Goal: Task Accomplishment & Management: Use online tool/utility

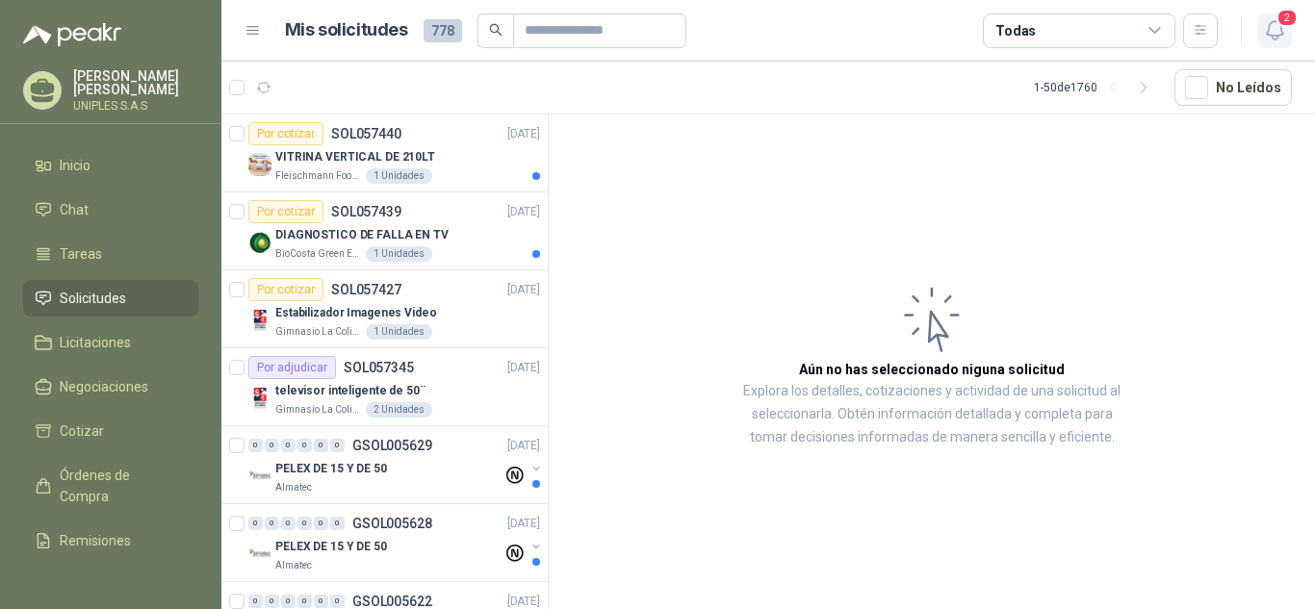
click at [1270, 29] on icon "button" at bounding box center [1275, 30] width 24 height 24
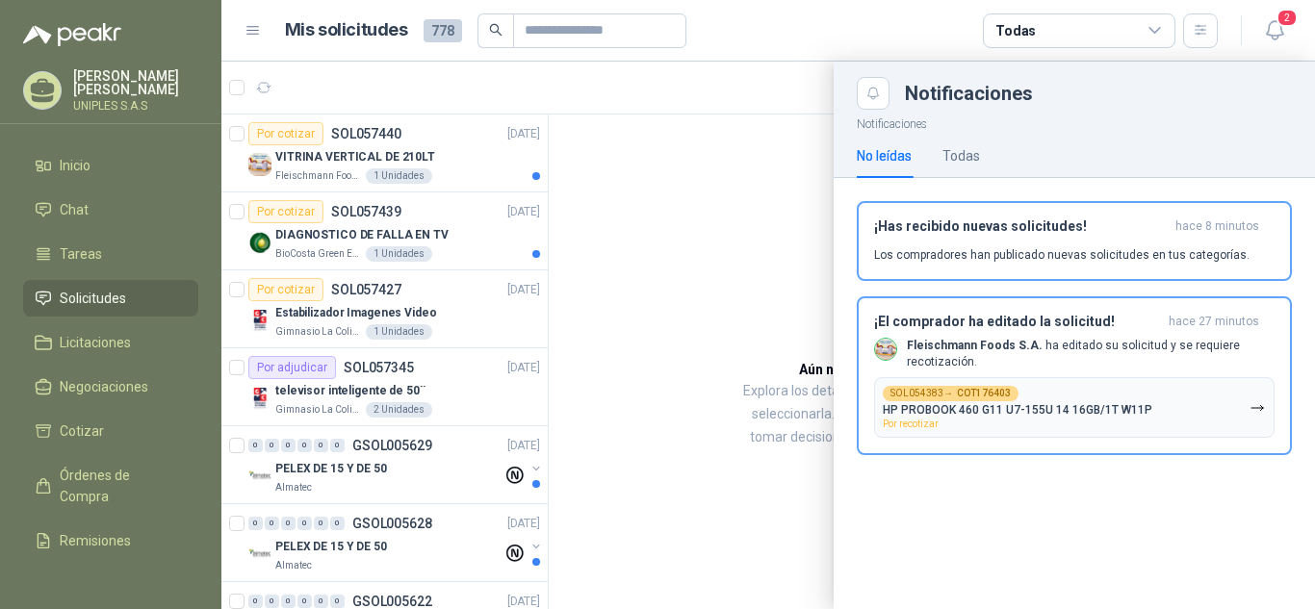
click at [740, 239] on div at bounding box center [767, 336] width 1093 height 548
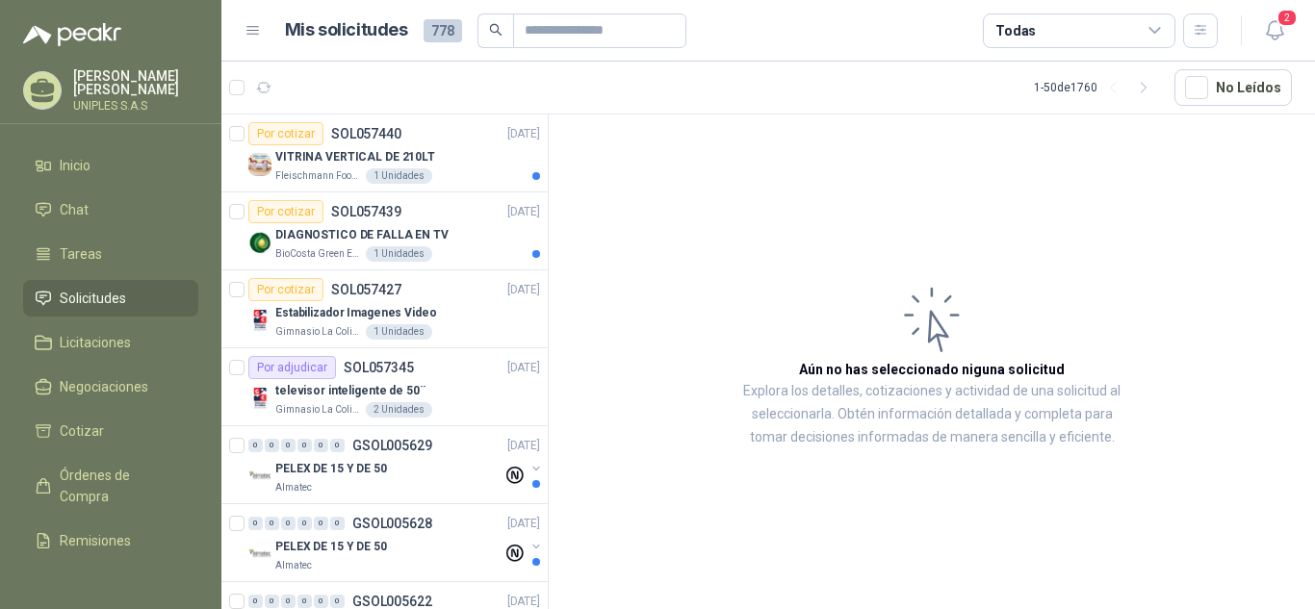
click at [1153, 32] on icon at bounding box center [1154, 30] width 11 height 5
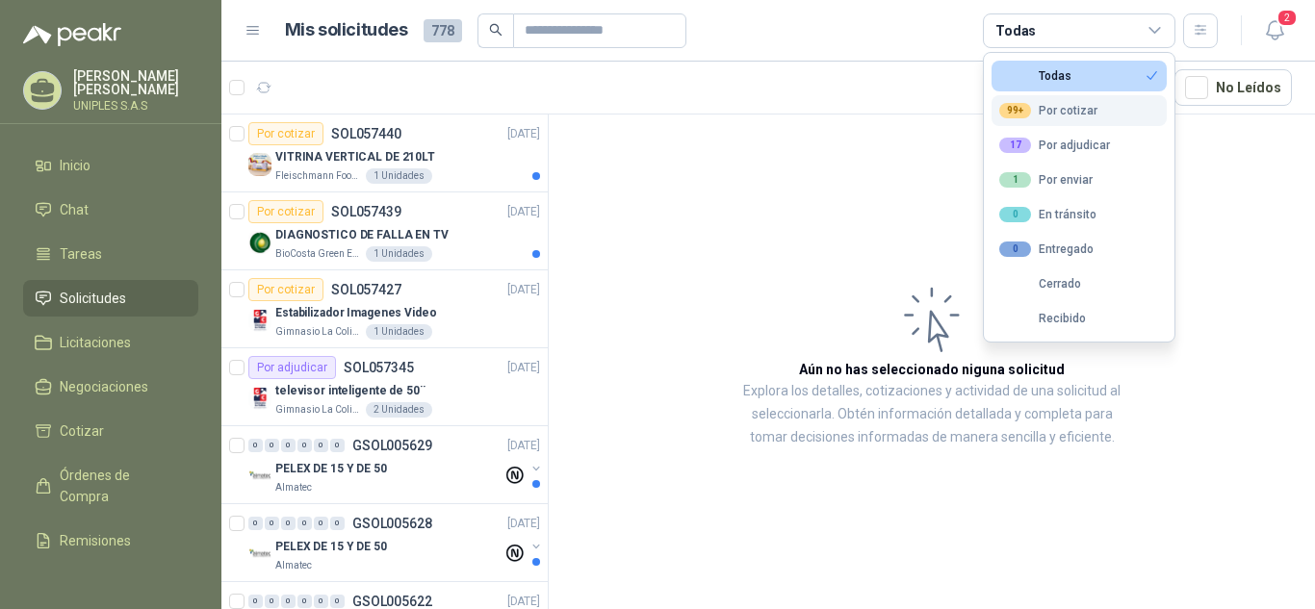
click at [1064, 115] on div "99+ Por cotizar" at bounding box center [1048, 110] width 98 height 15
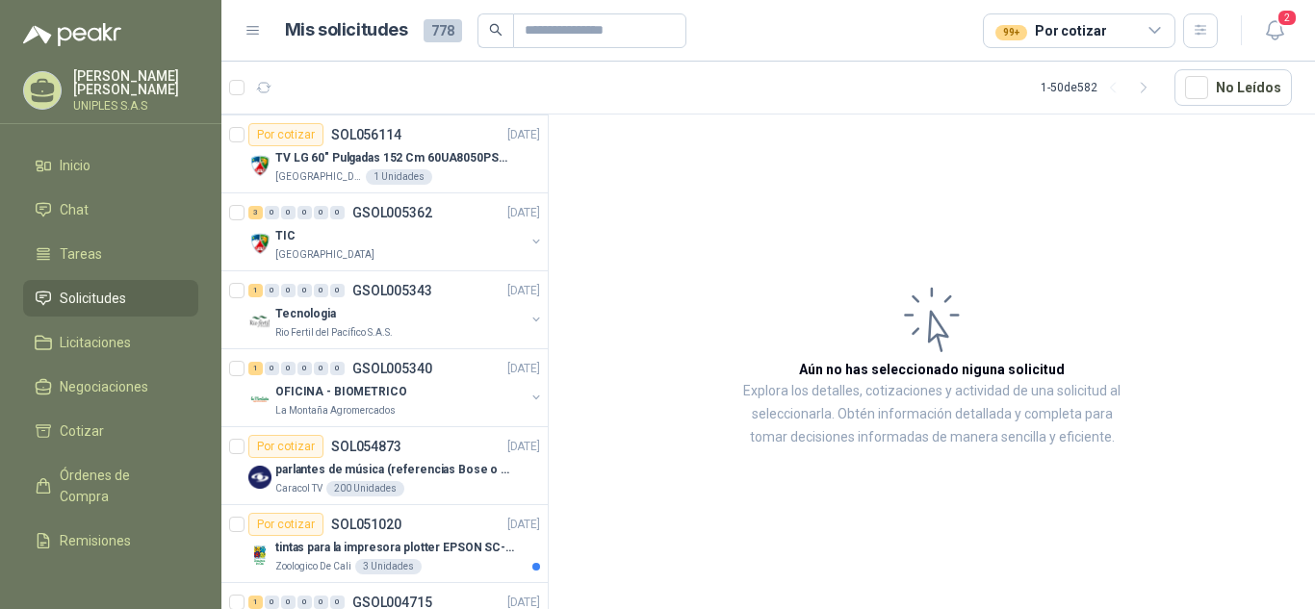
scroll to position [320, 0]
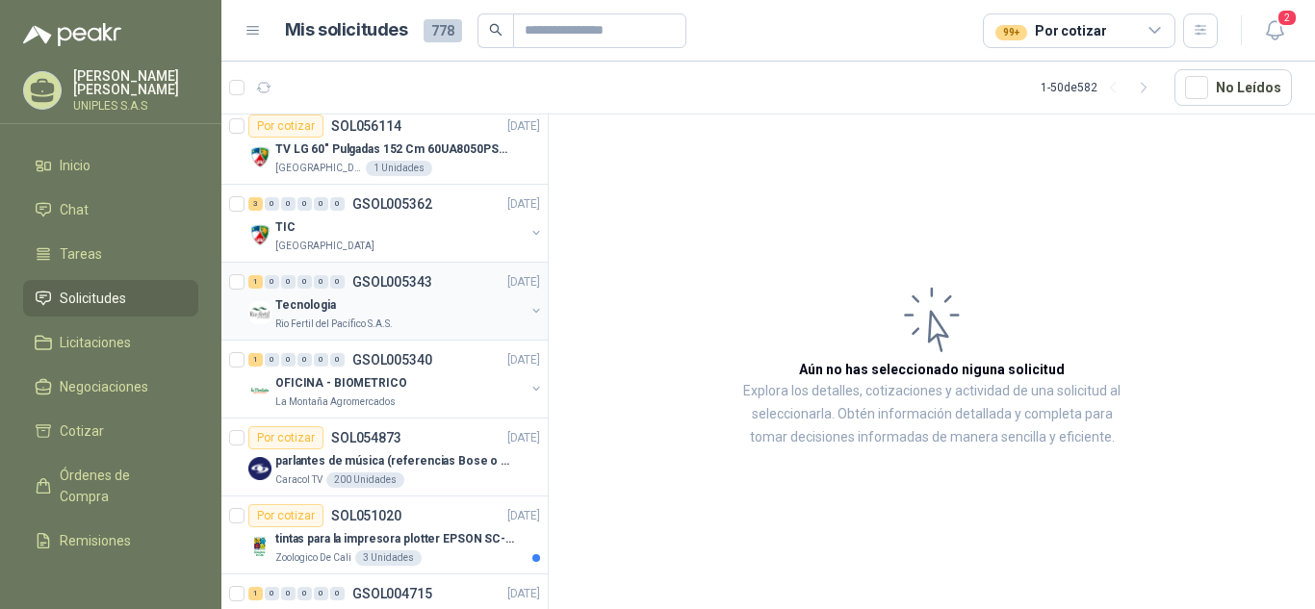
click at [370, 287] on p "GSOL005343" at bounding box center [392, 281] width 80 height 13
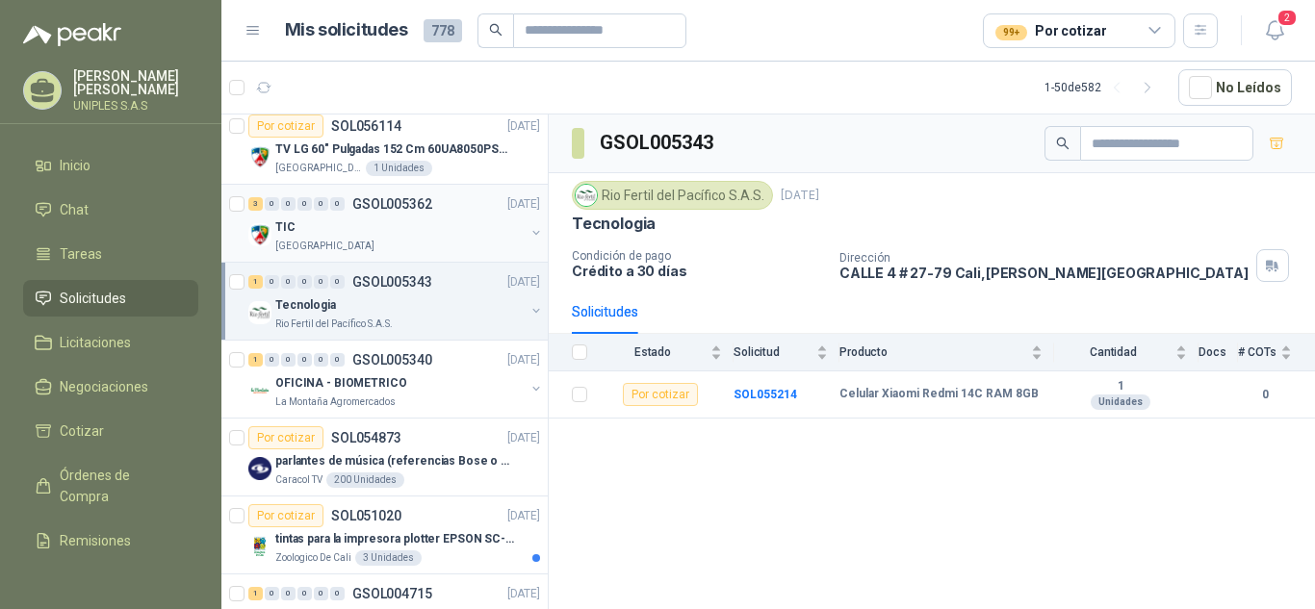
click at [400, 210] on p "GSOL005362" at bounding box center [392, 203] width 80 height 13
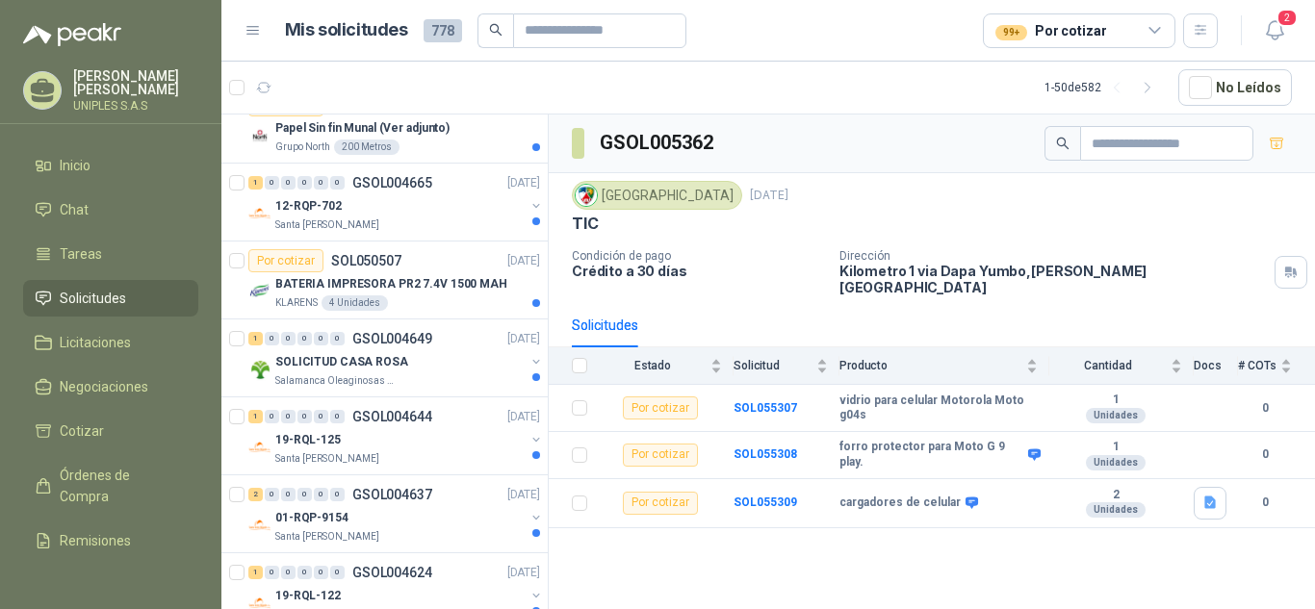
scroll to position [1105, 0]
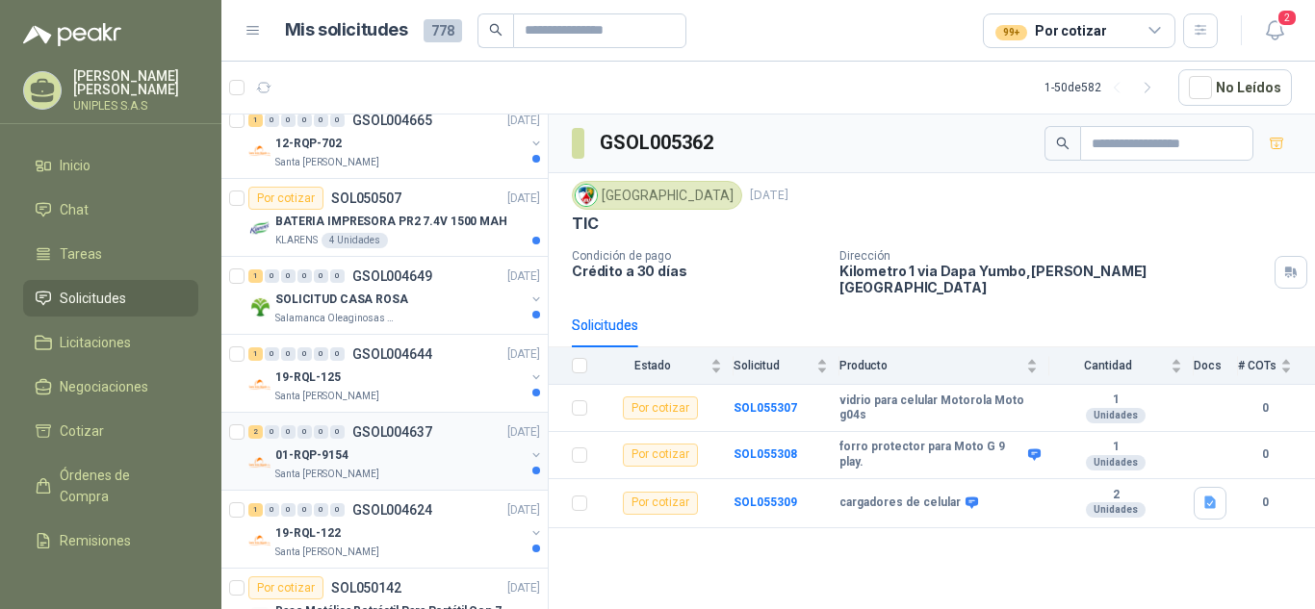
click at [395, 425] on p "GSOL004637" at bounding box center [392, 431] width 80 height 13
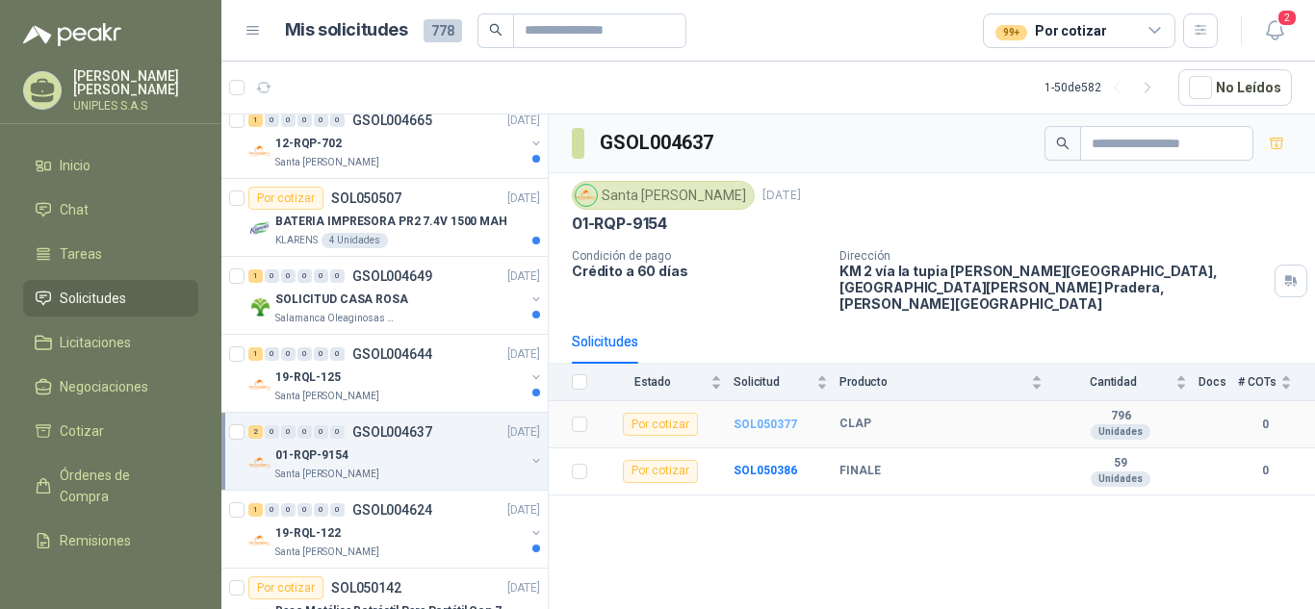
click at [745, 418] on b "SOL050377" at bounding box center [765, 424] width 64 height 13
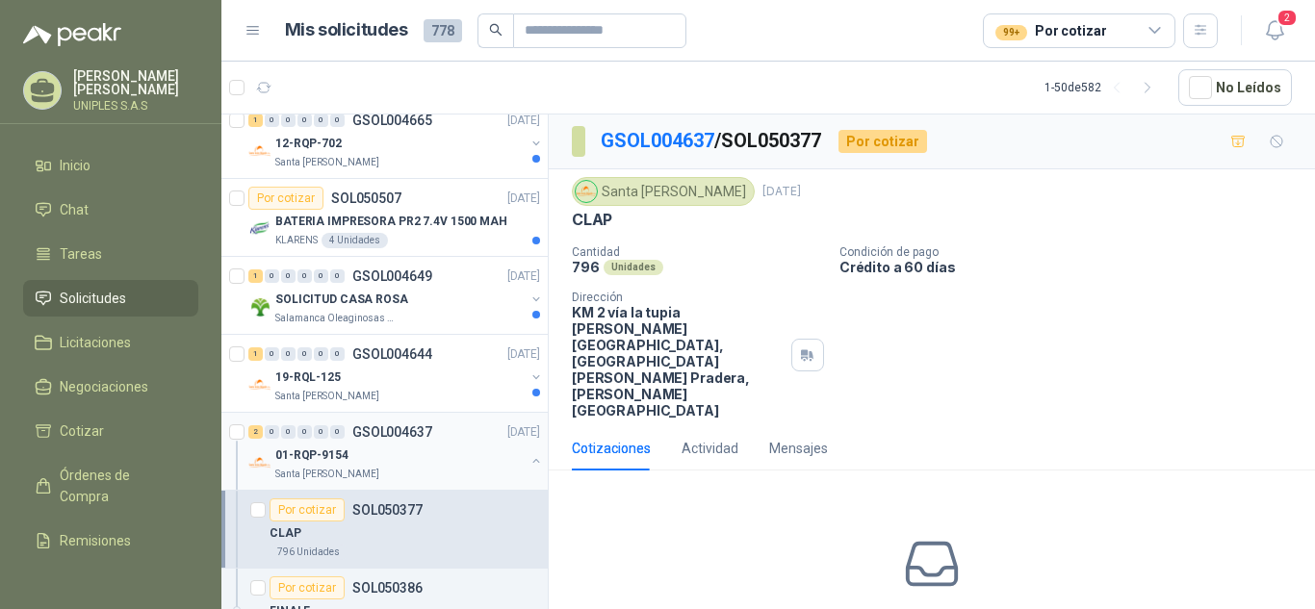
click at [406, 430] on p "GSOL004637" at bounding box center [392, 431] width 80 height 13
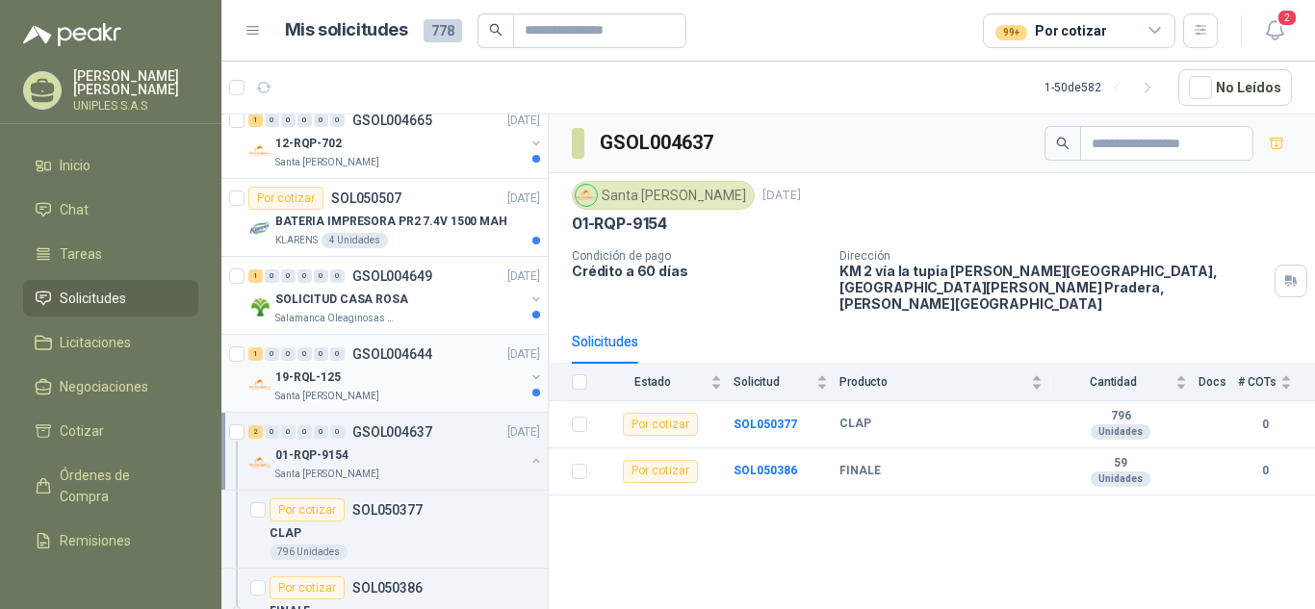
click at [365, 357] on p "GSOL004644" at bounding box center [392, 353] width 80 height 13
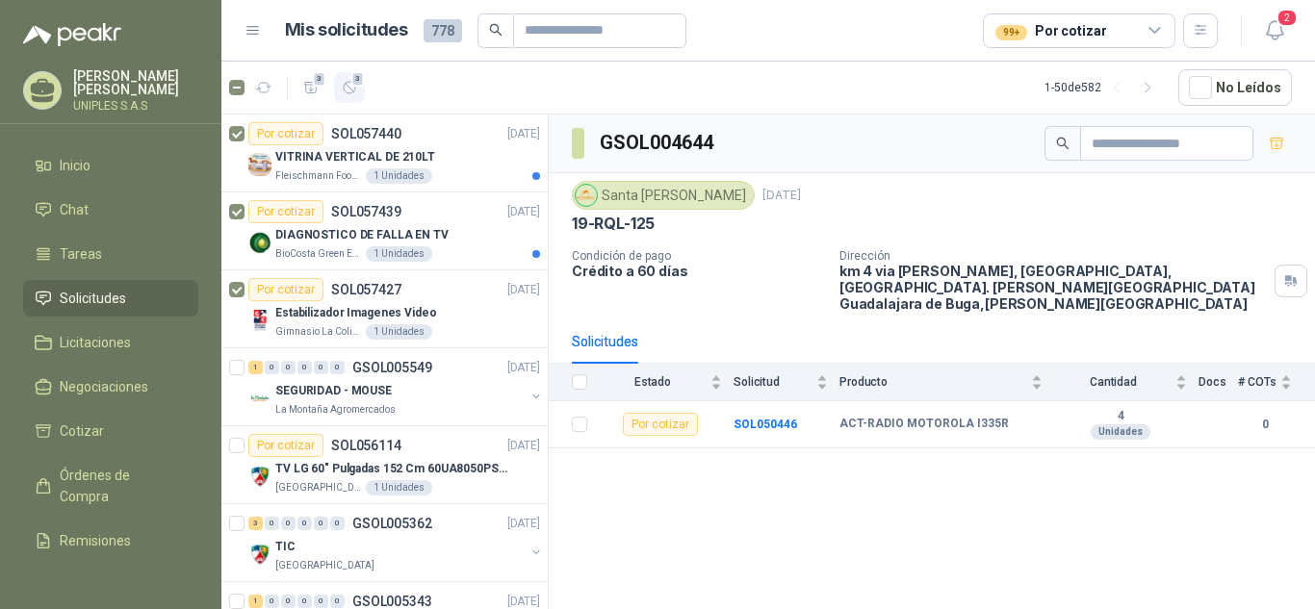
click at [345, 89] on icon "button" at bounding box center [350, 88] width 16 height 16
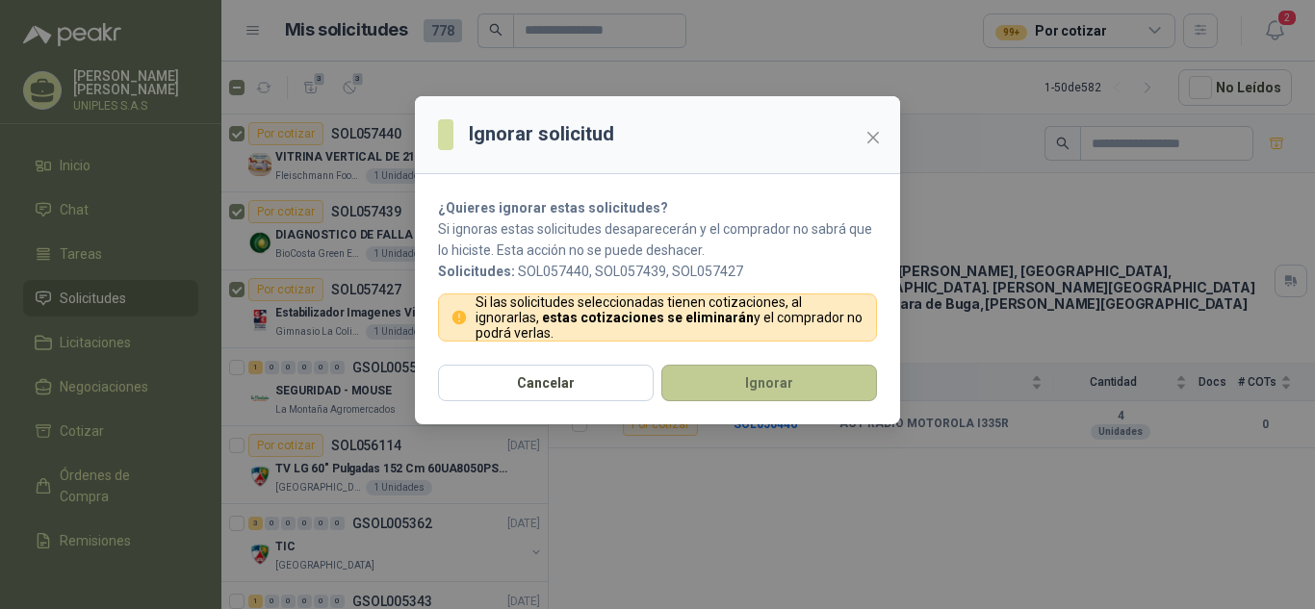
click at [753, 379] on button "Ignorar" at bounding box center [769, 383] width 216 height 37
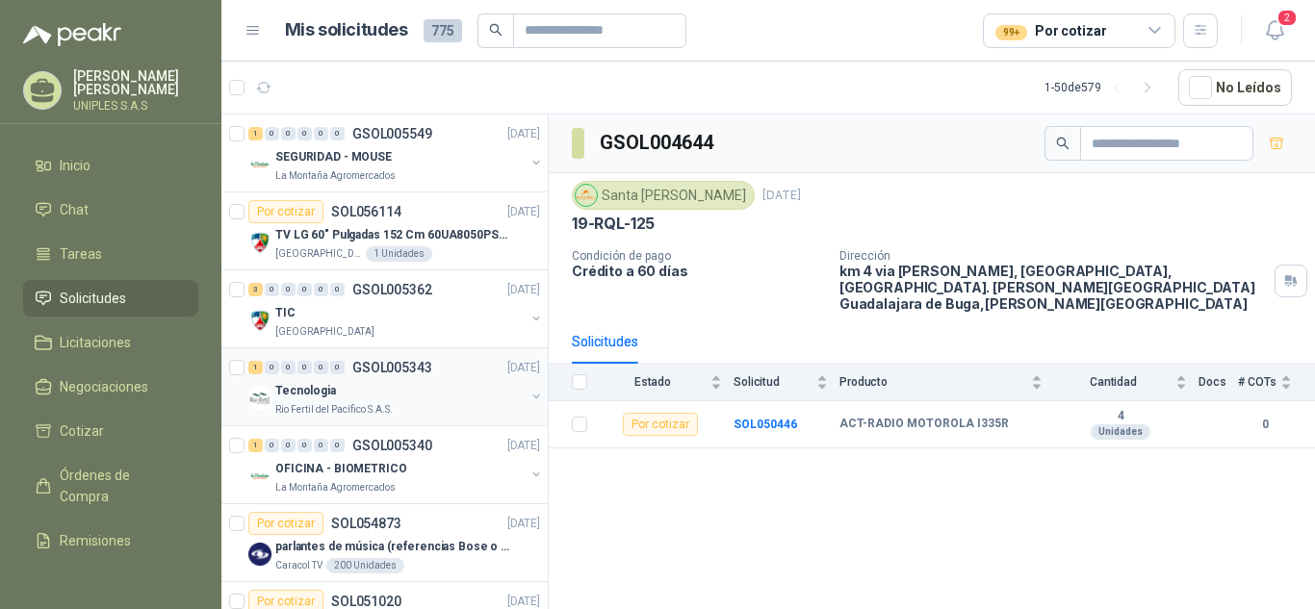
click at [380, 362] on p "GSOL005343" at bounding box center [392, 367] width 80 height 13
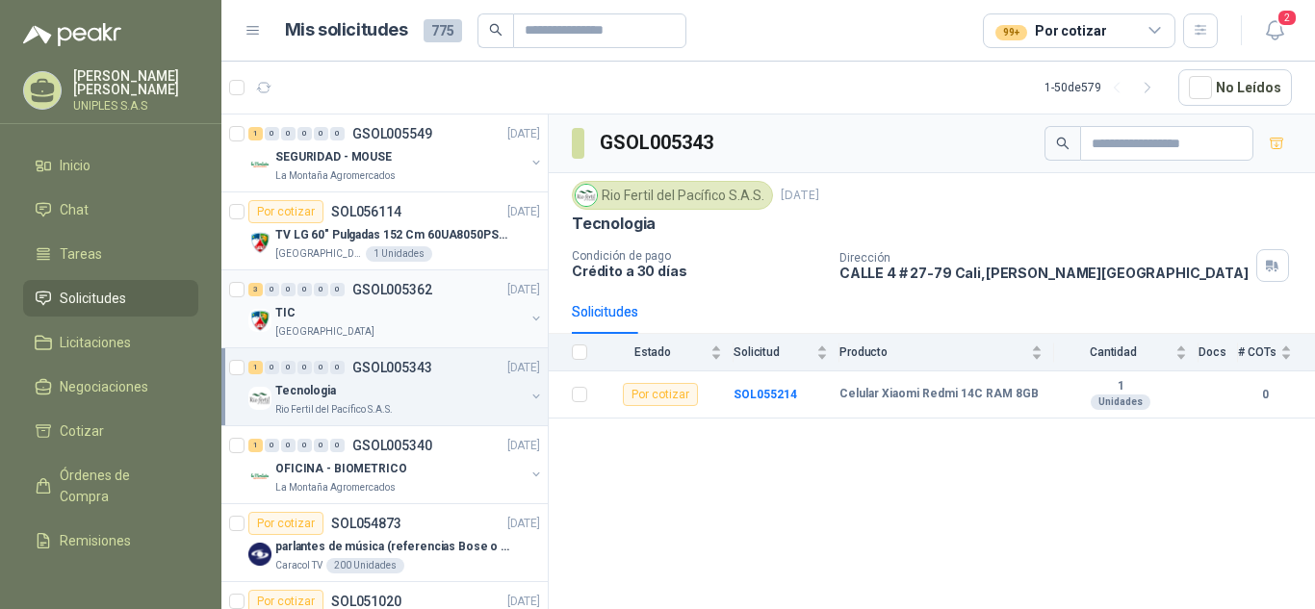
click at [396, 286] on p "GSOL005362" at bounding box center [392, 289] width 80 height 13
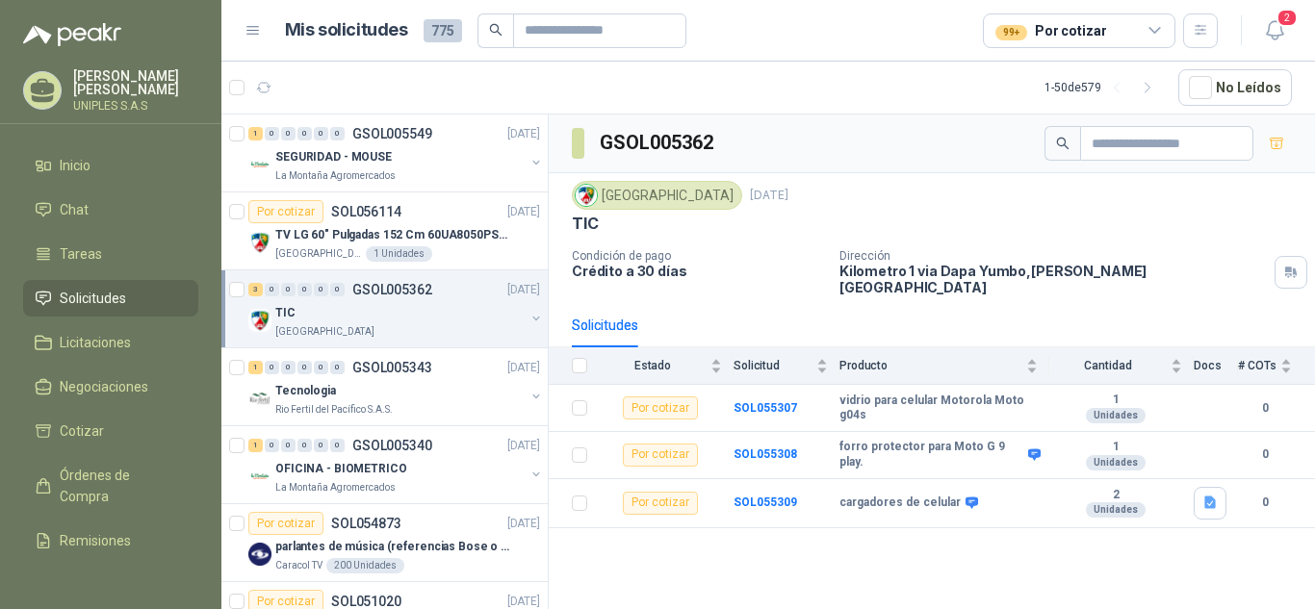
click at [98, 296] on span "Solicitudes" at bounding box center [93, 298] width 66 height 21
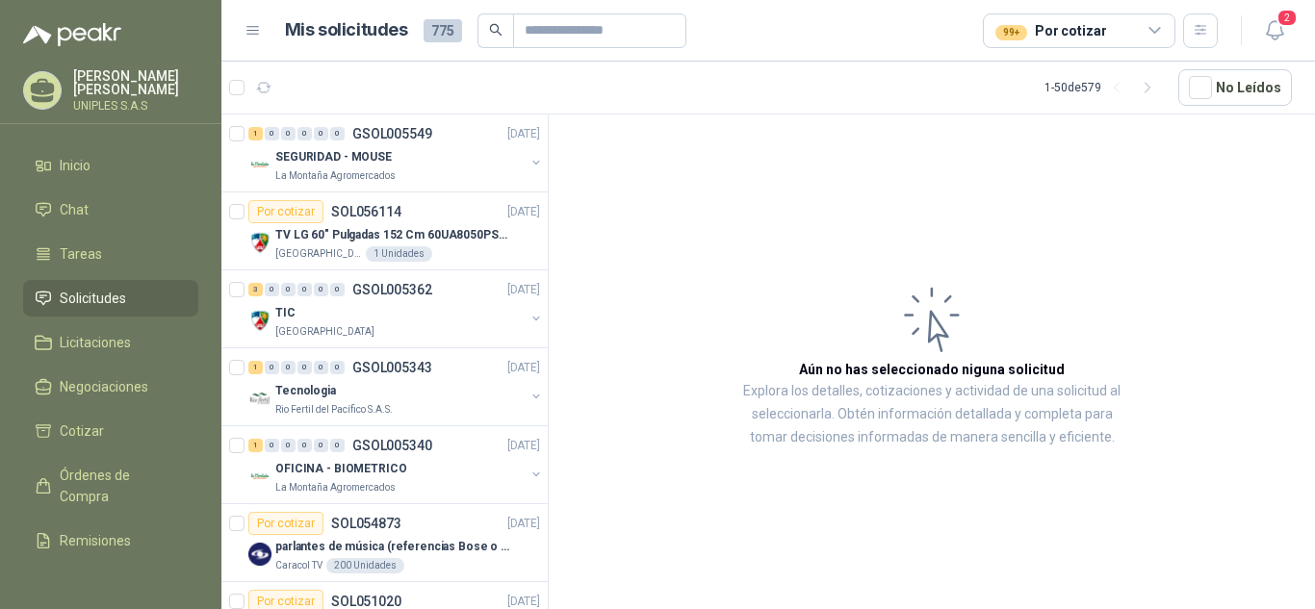
click at [1150, 26] on icon at bounding box center [1154, 30] width 17 height 17
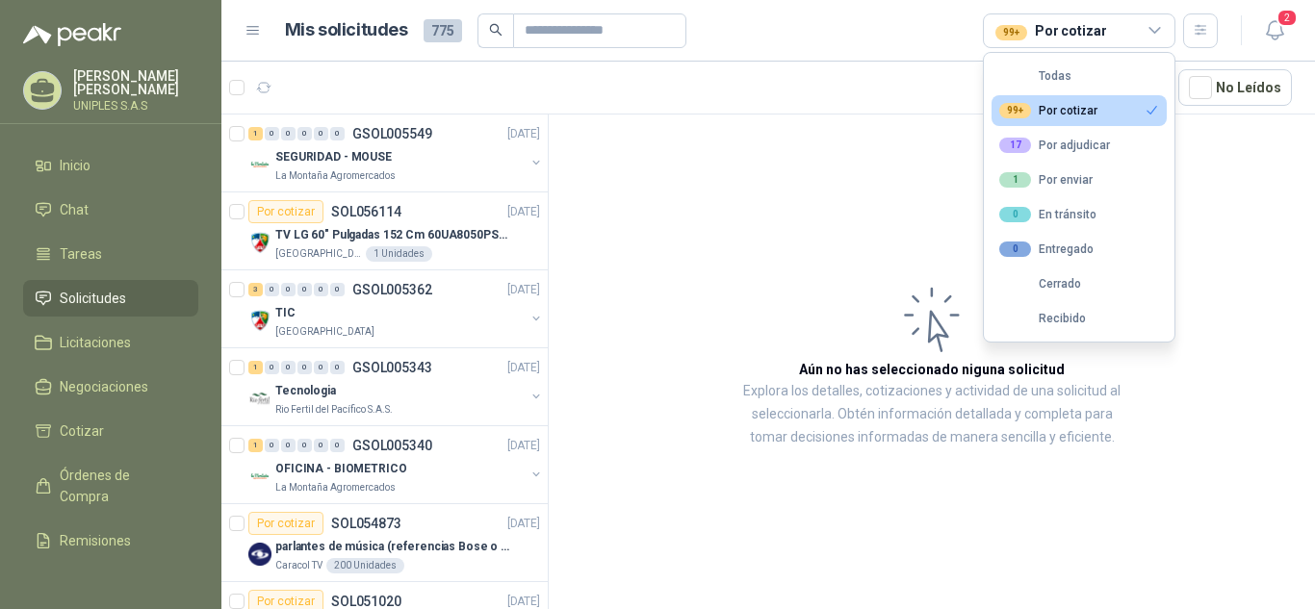
click at [1075, 115] on div "99+ Por cotizar" at bounding box center [1048, 110] width 98 height 15
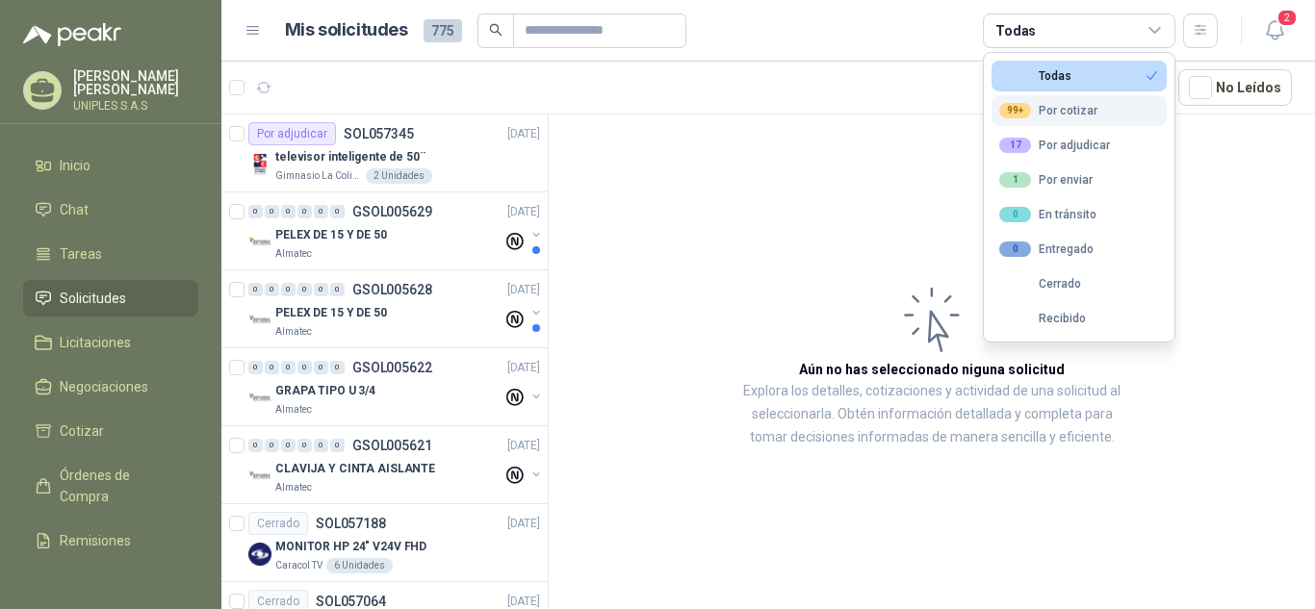
click at [1065, 110] on div "99+ Por cotizar" at bounding box center [1048, 110] width 98 height 15
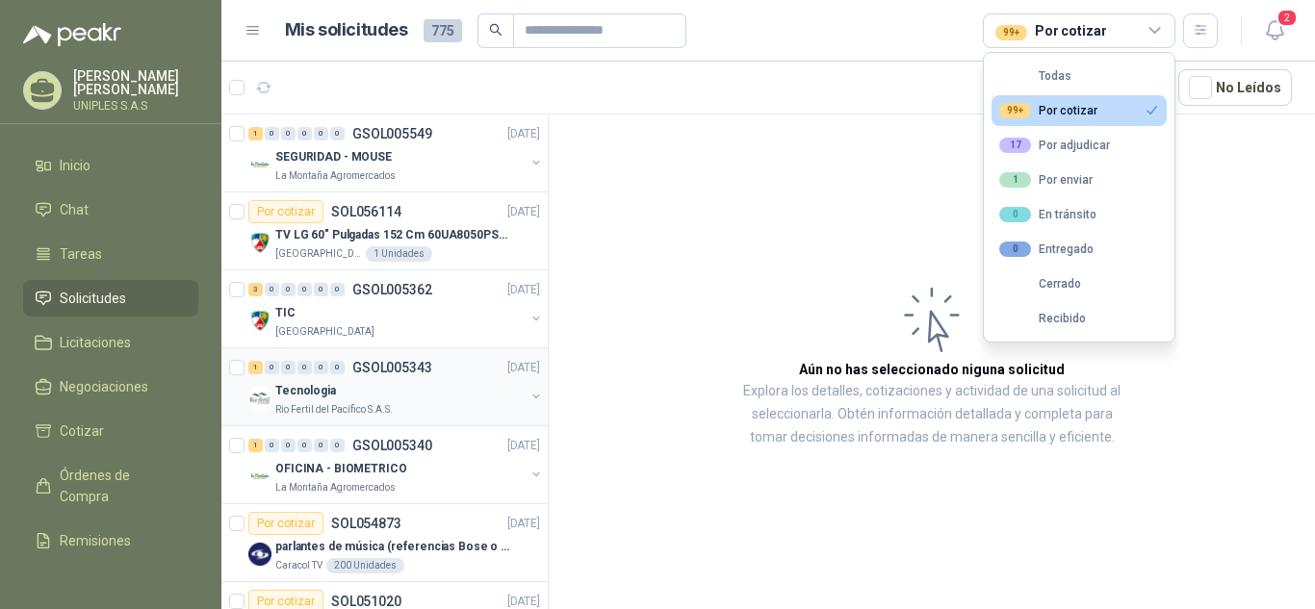
click at [392, 362] on p "GSOL005343" at bounding box center [392, 367] width 80 height 13
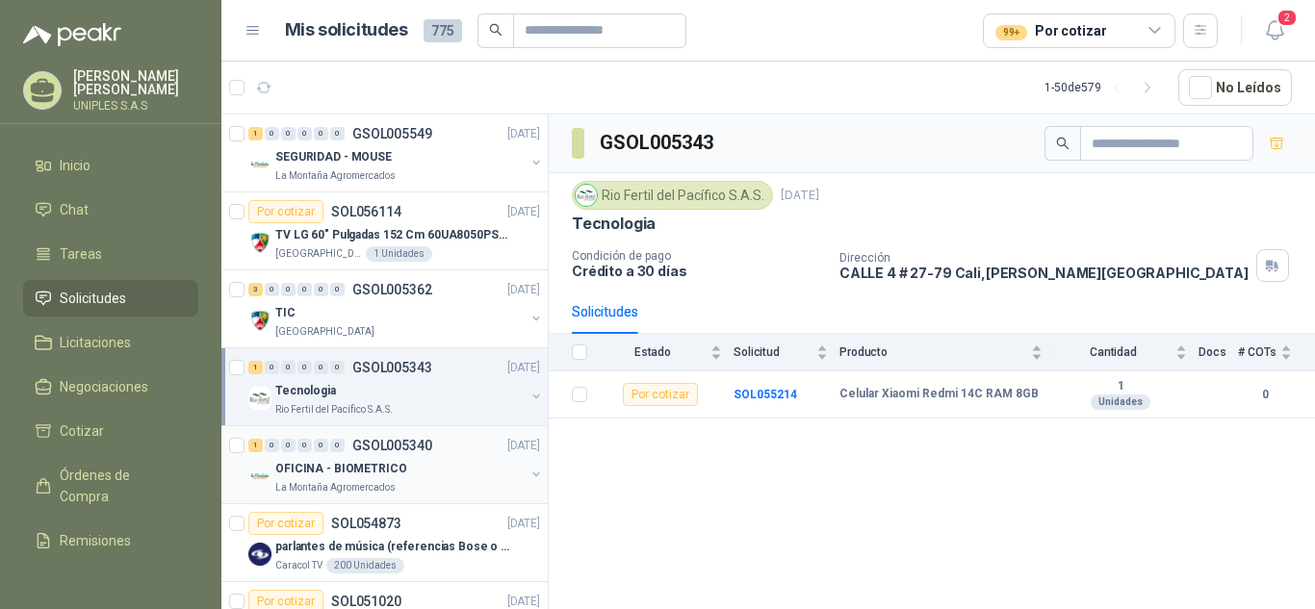
click at [377, 439] on p "GSOL005340" at bounding box center [392, 445] width 80 height 13
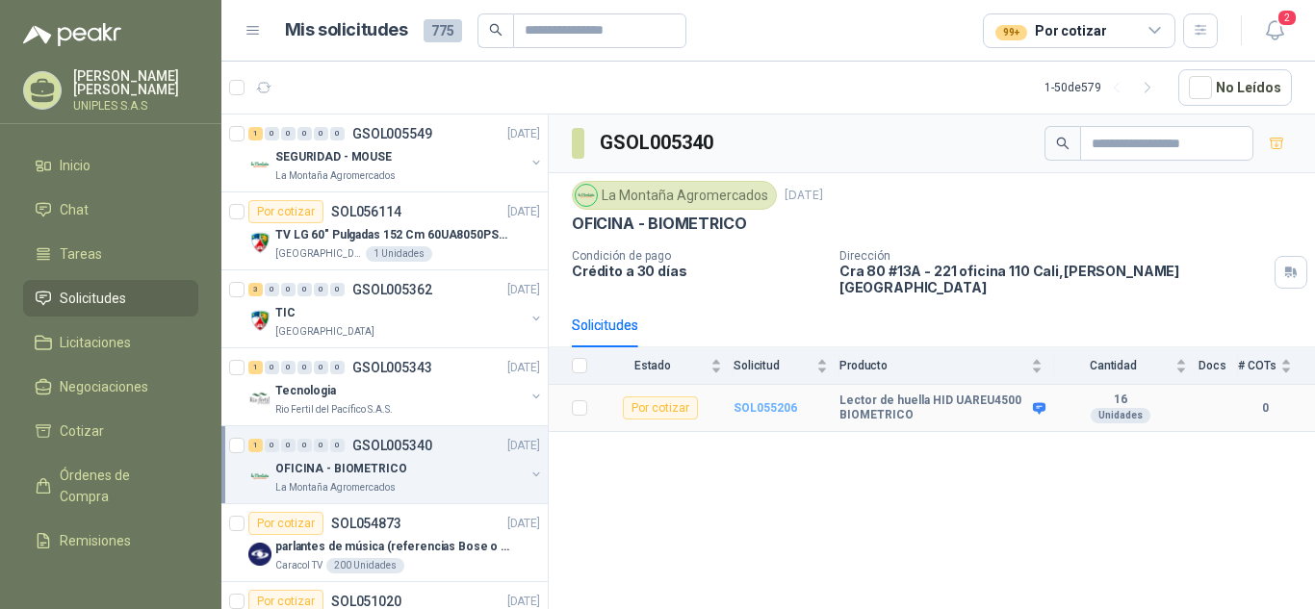
click at [762, 401] on b "SOL055206" at bounding box center [765, 407] width 64 height 13
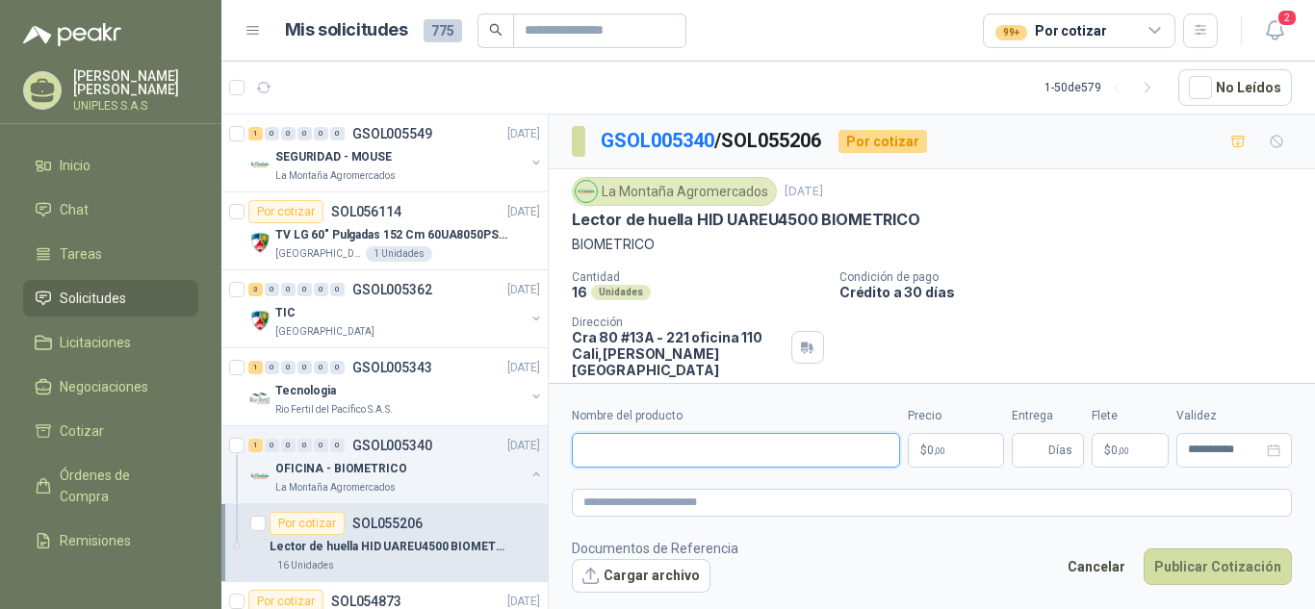
click at [765, 454] on input "Nombre del producto" at bounding box center [736, 450] width 328 height 35
paste input "**********"
type input "**********"
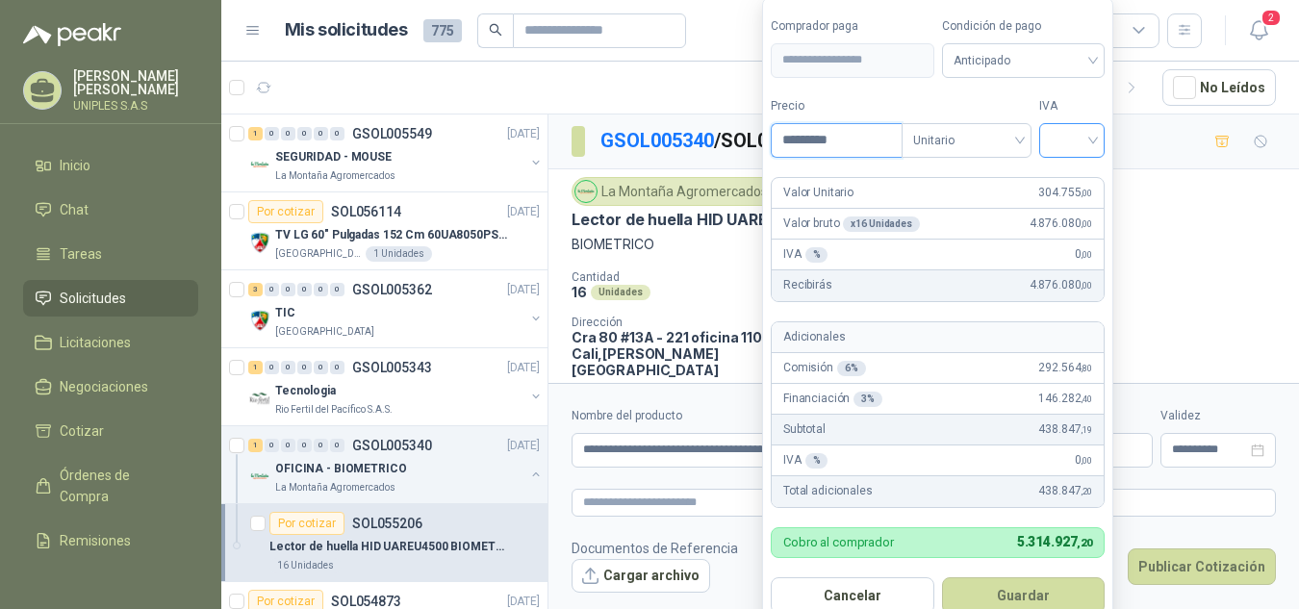
type input "*********"
click at [1062, 135] on input "search" at bounding box center [1072, 138] width 42 height 29
click at [1069, 178] on div "19%" at bounding box center [1077, 179] width 36 height 21
click at [1022, 576] on button "Guardar" at bounding box center [1027, 595] width 166 height 37
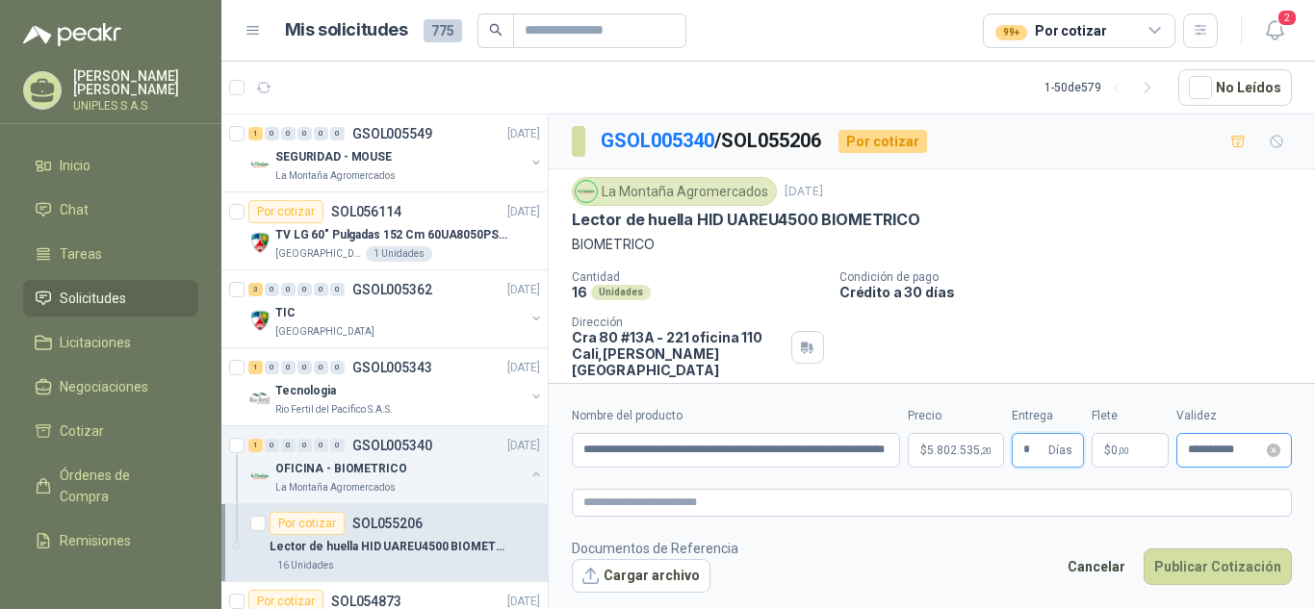
type input "*"
click at [1241, 447] on input "**********" at bounding box center [1225, 450] width 75 height 13
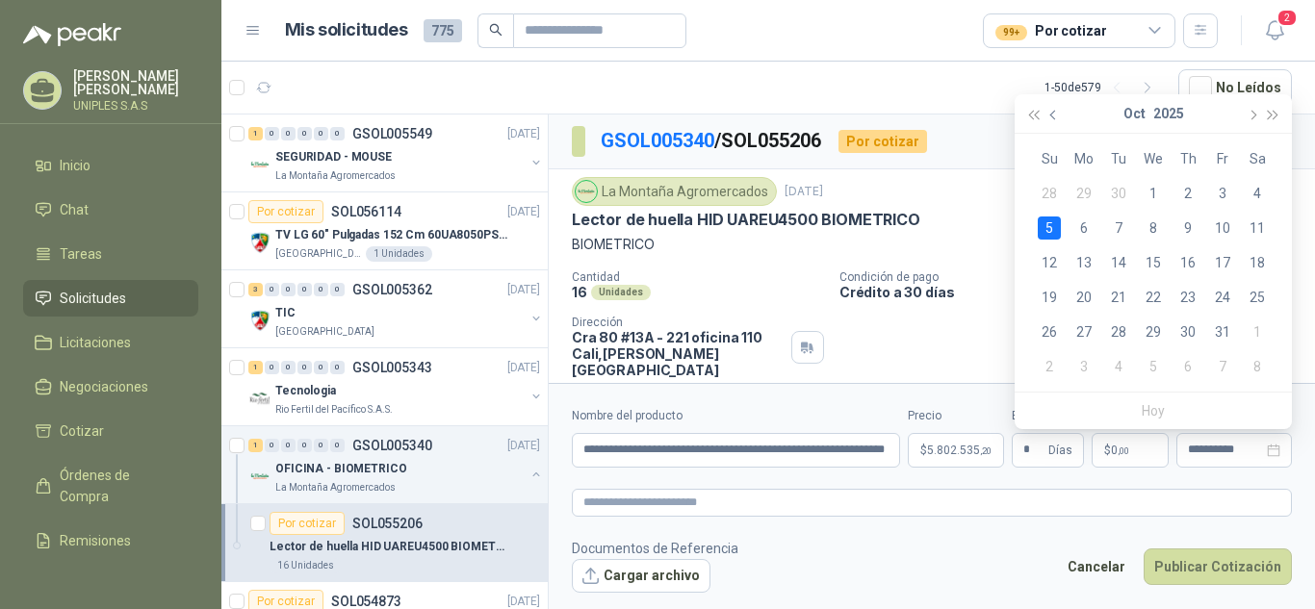
click at [1053, 114] on span "button" at bounding box center [1055, 115] width 10 height 10
click at [1120, 328] on div "30" at bounding box center [1118, 331] width 23 height 23
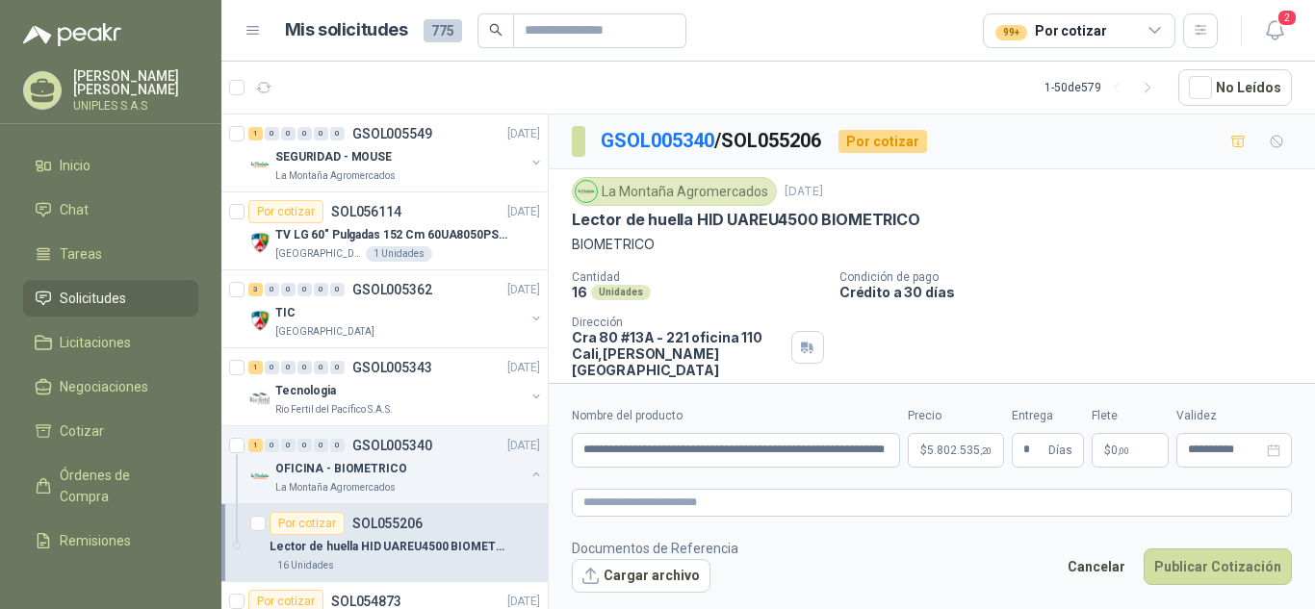
type input "**********"
click at [1204, 560] on button "Publicar Cotización" at bounding box center [1217, 567] width 148 height 37
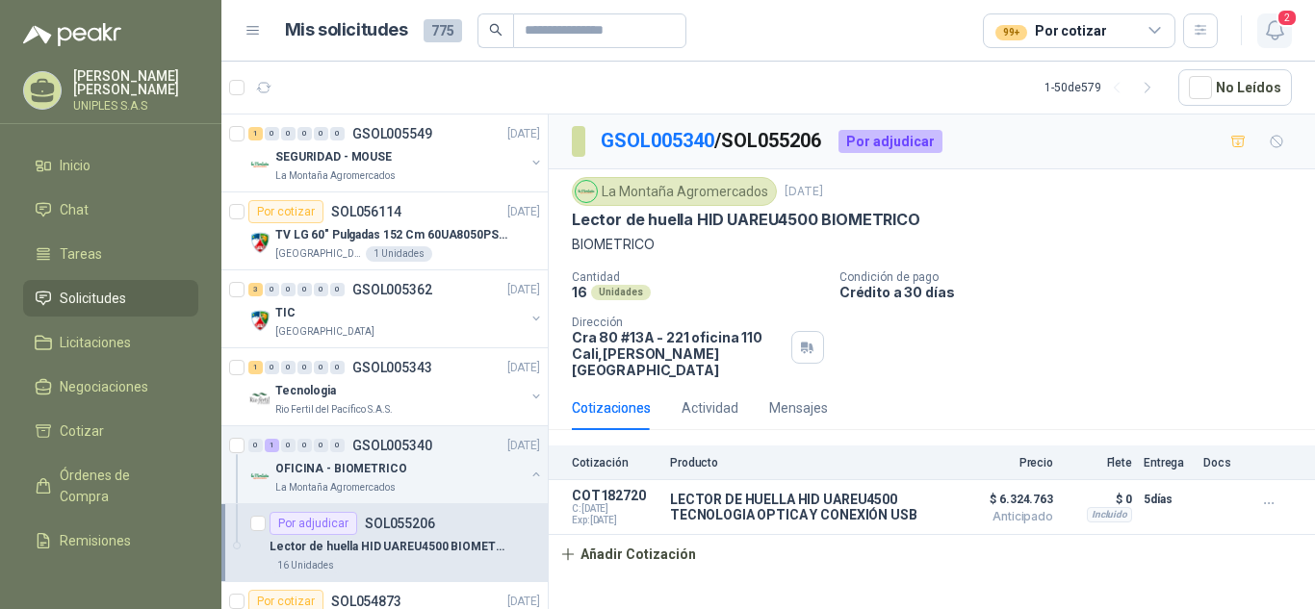
click at [1266, 29] on icon "button" at bounding box center [1275, 30] width 24 height 24
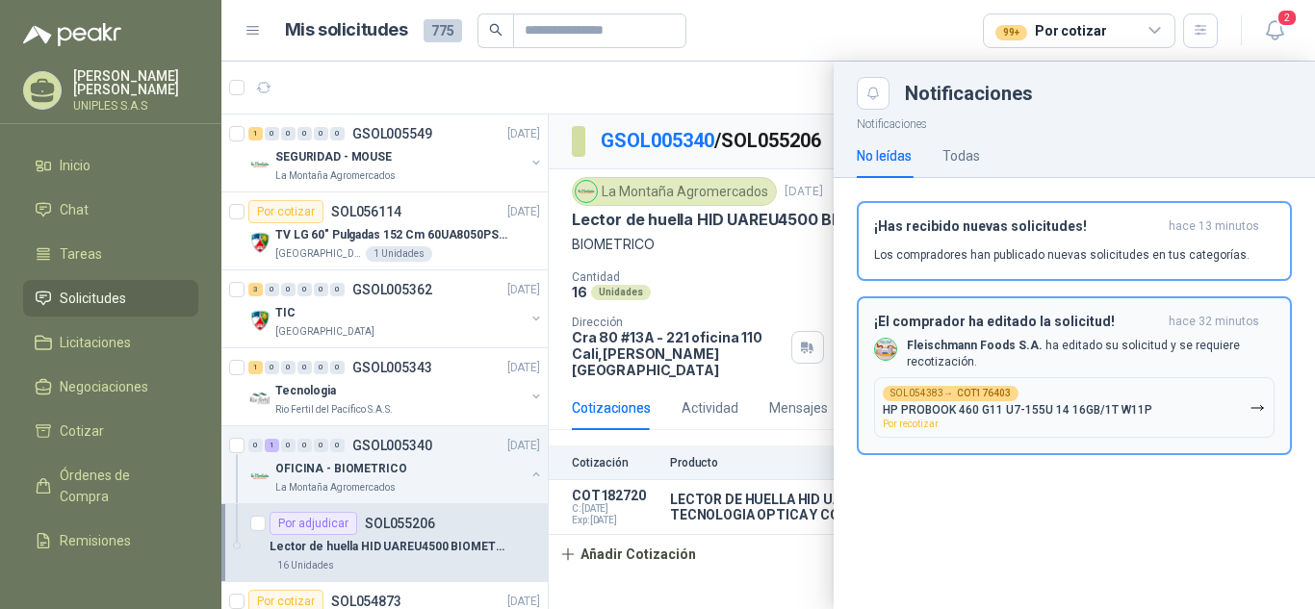
click at [949, 358] on p "[PERSON_NAME] Foods [PERSON_NAME] editado su solicitud y se requiere recotizaci…" at bounding box center [1091, 354] width 368 height 33
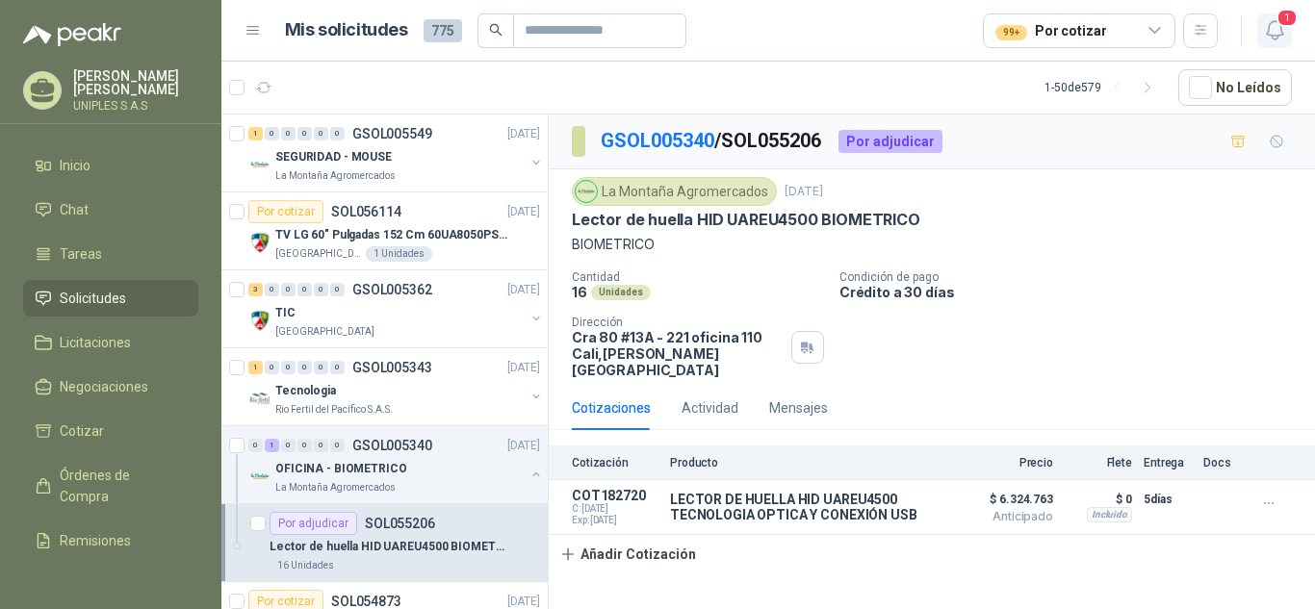
click at [1278, 28] on icon "button" at bounding box center [1275, 30] width 24 height 24
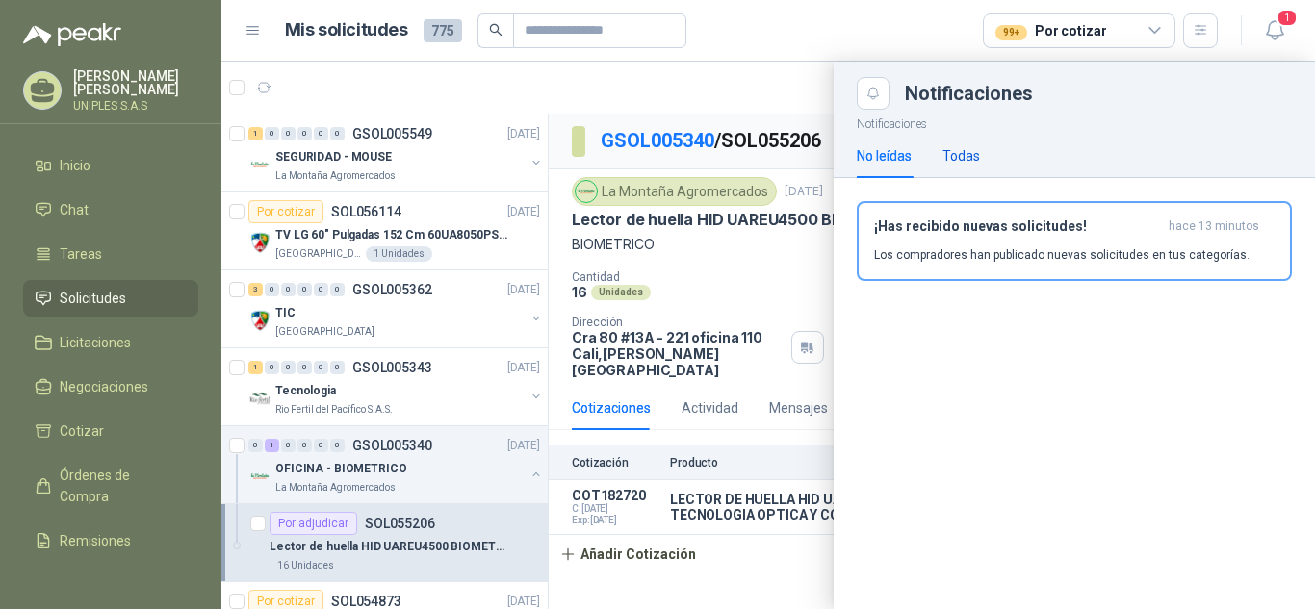
click at [967, 161] on div "Todas" at bounding box center [961, 155] width 38 height 21
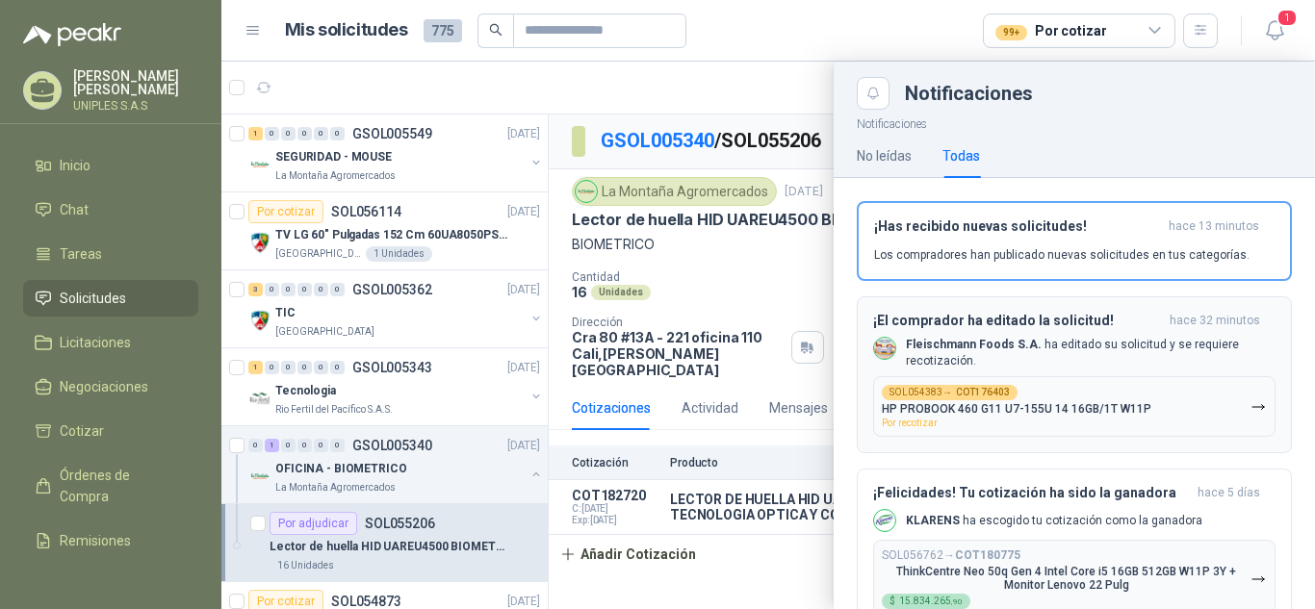
click at [913, 416] on p "HP PROBOOK 460 G11 U7-155U 14 16GB/1T W11P" at bounding box center [1016, 408] width 269 height 13
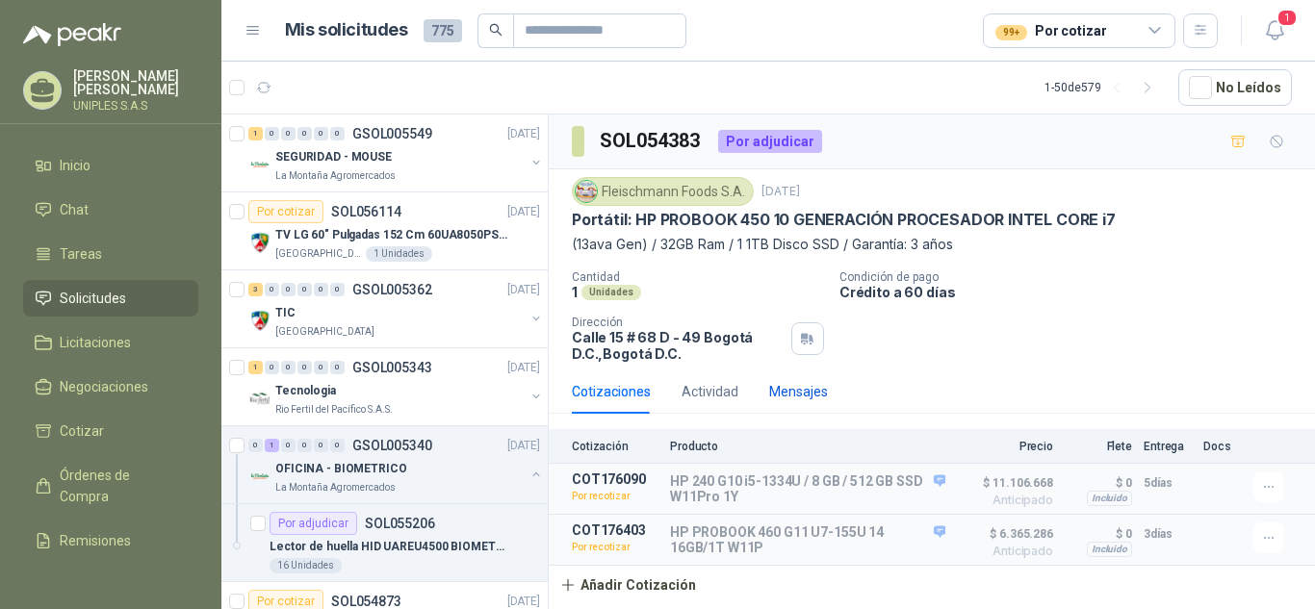
click at [787, 382] on div "Mensajes" at bounding box center [798, 391] width 59 height 21
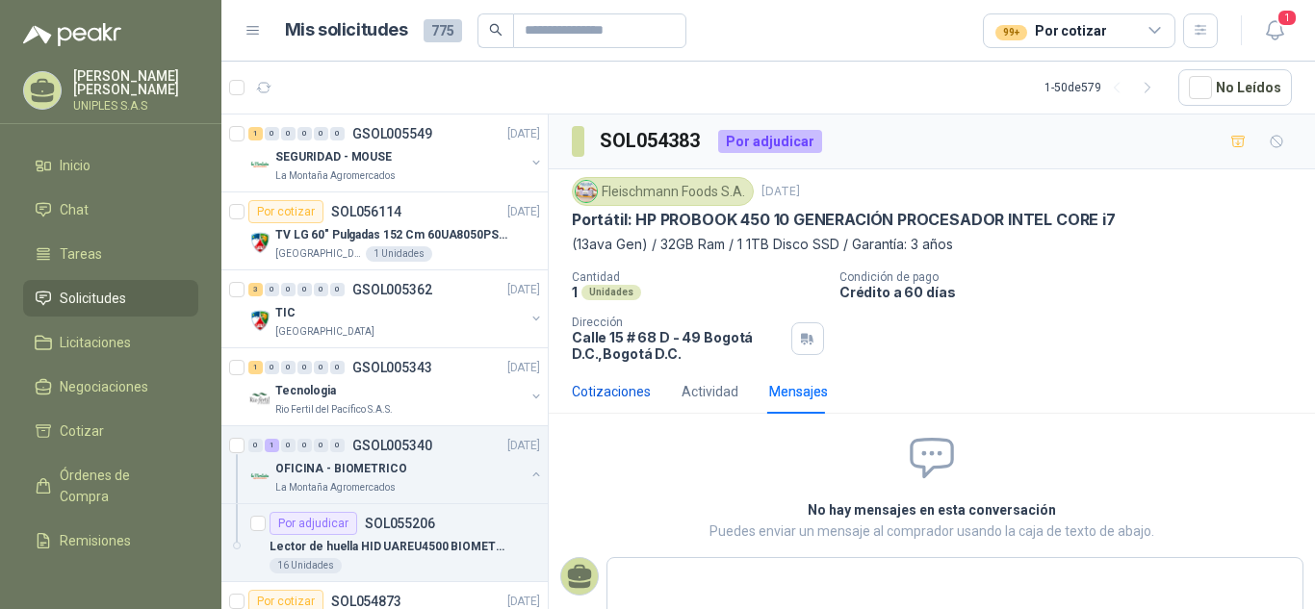
click at [634, 387] on div "Cotizaciones" at bounding box center [611, 391] width 79 height 21
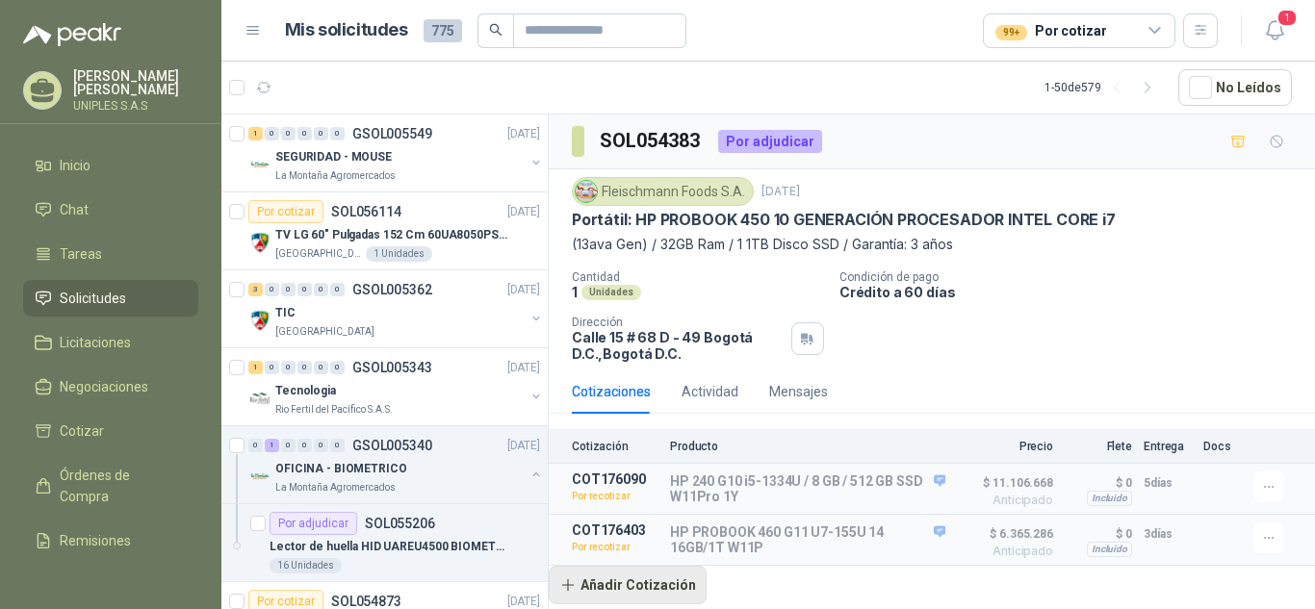
click at [624, 576] on button "Añadir Cotización" at bounding box center [628, 585] width 158 height 38
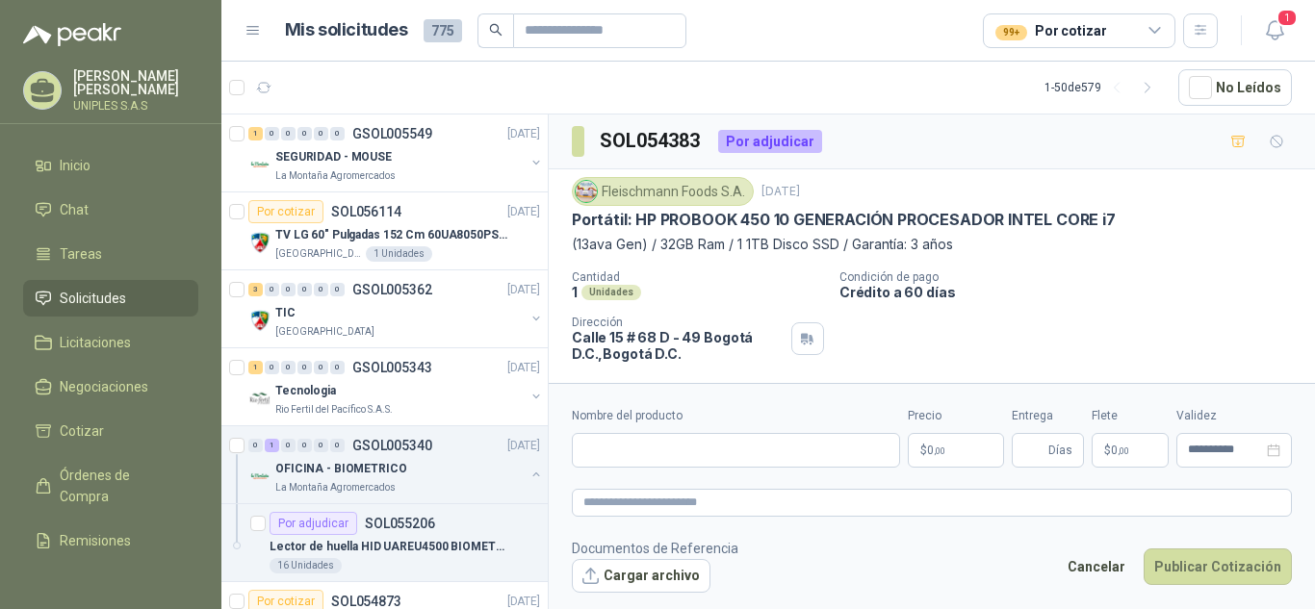
click at [947, 453] on body "[PERSON_NAME] UNIPLES S.A.S Inicio Chat Tareas Solicitudes Licitaciones Negocia…" at bounding box center [657, 304] width 1315 height 609
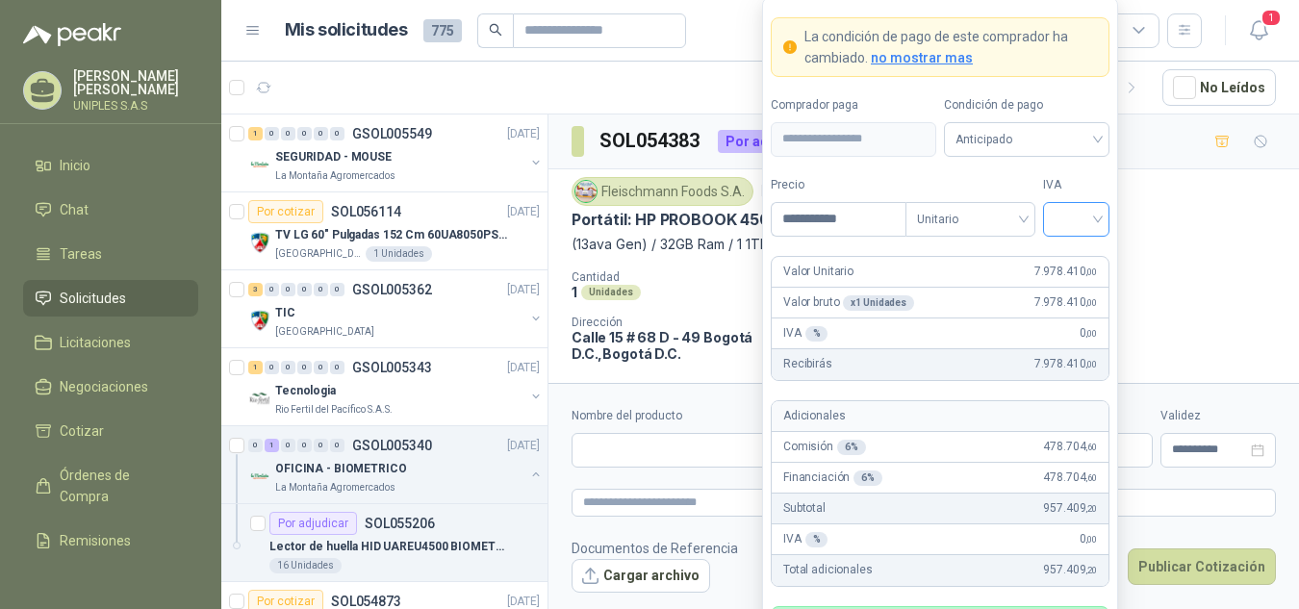
type input "**********"
click at [1074, 216] on input "search" at bounding box center [1076, 217] width 43 height 29
click at [1079, 258] on div "19%" at bounding box center [1077, 258] width 36 height 21
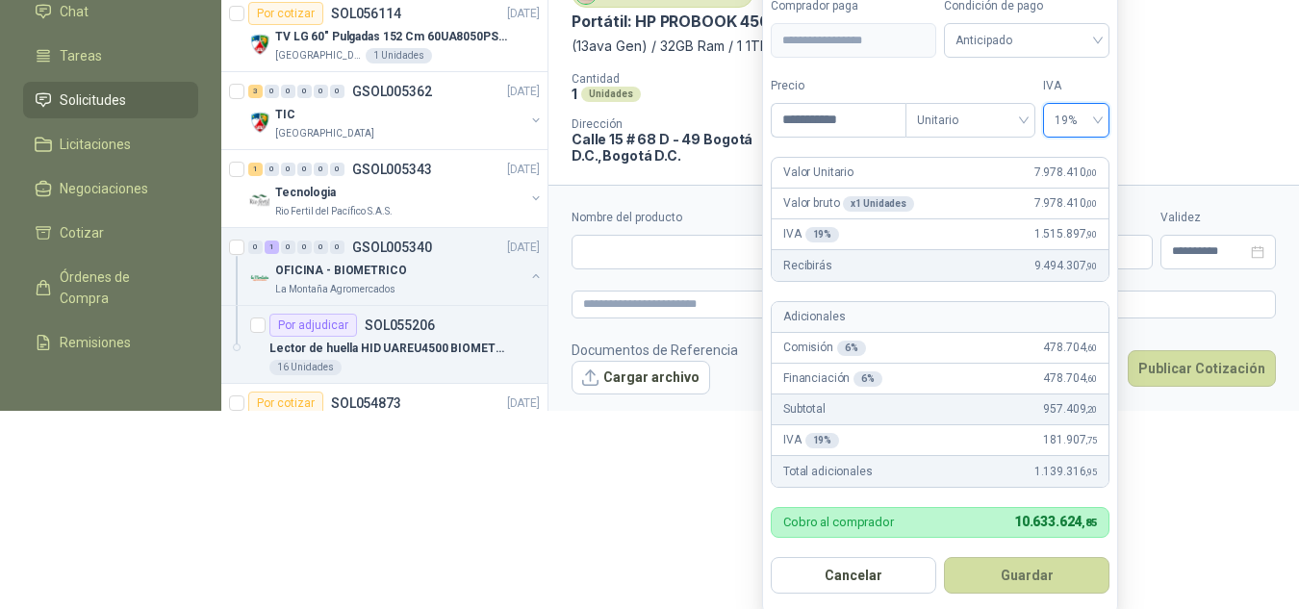
scroll to position [202, 0]
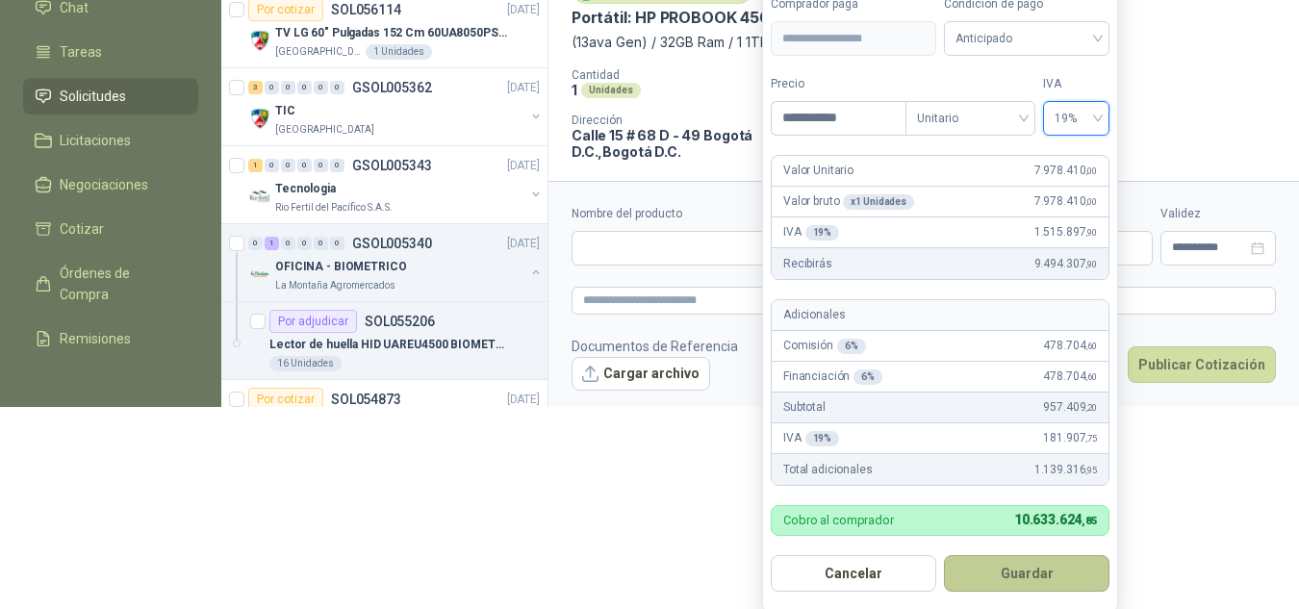
click at [1029, 566] on button "Guardar" at bounding box center [1027, 573] width 166 height 37
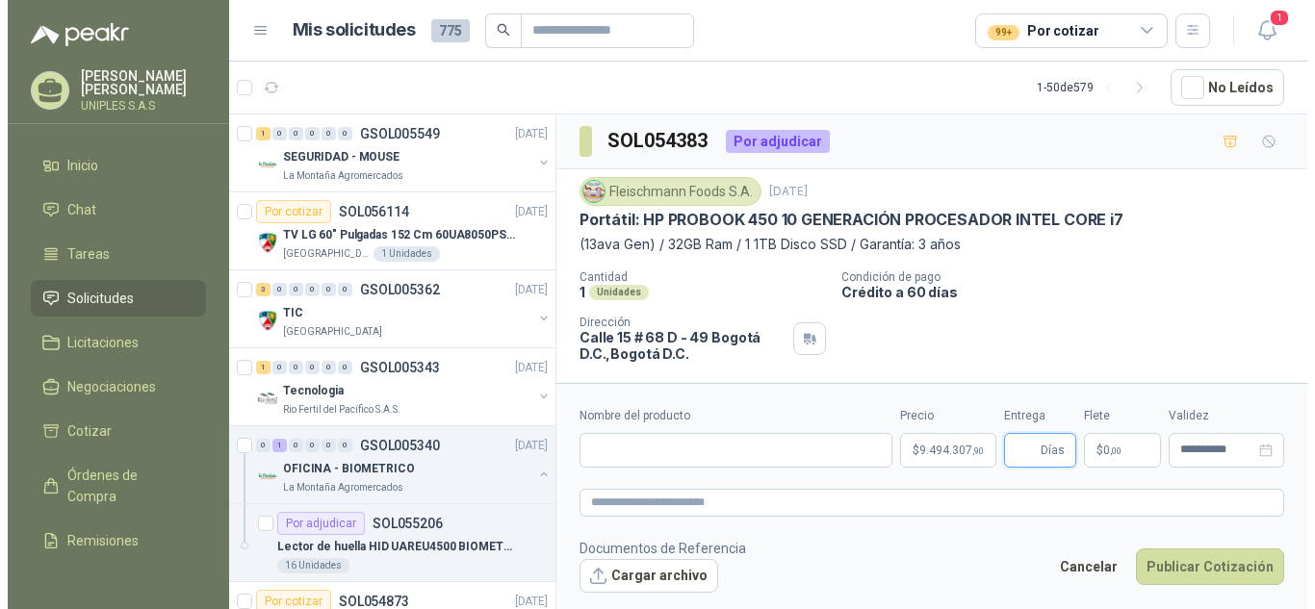
scroll to position [0, 0]
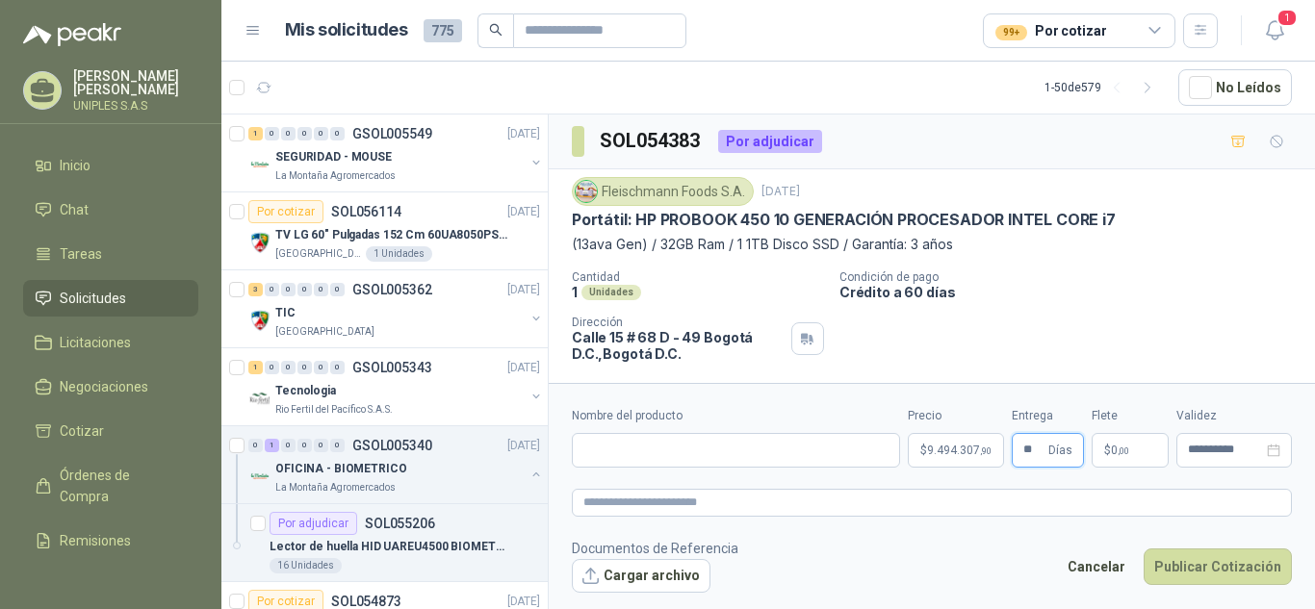
type input "**"
click at [1132, 454] on p "$ 0 ,00" at bounding box center [1129, 450] width 77 height 35
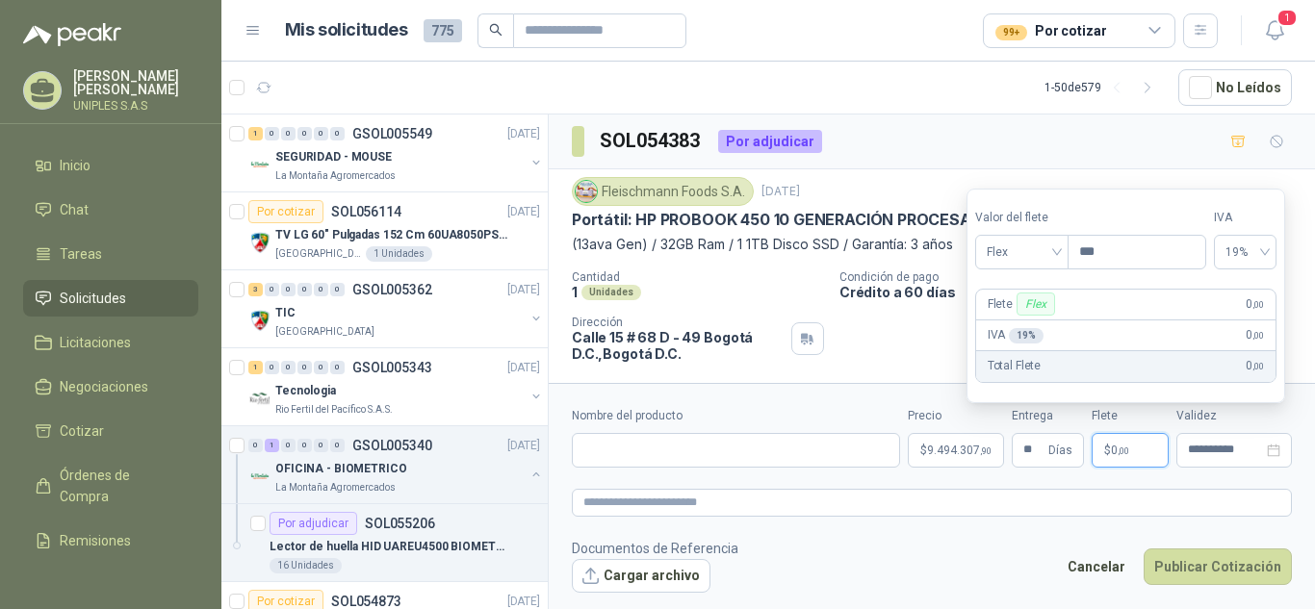
click at [1116, 150] on div "SOL054383 Por adjudicar" at bounding box center [932, 142] width 766 height 55
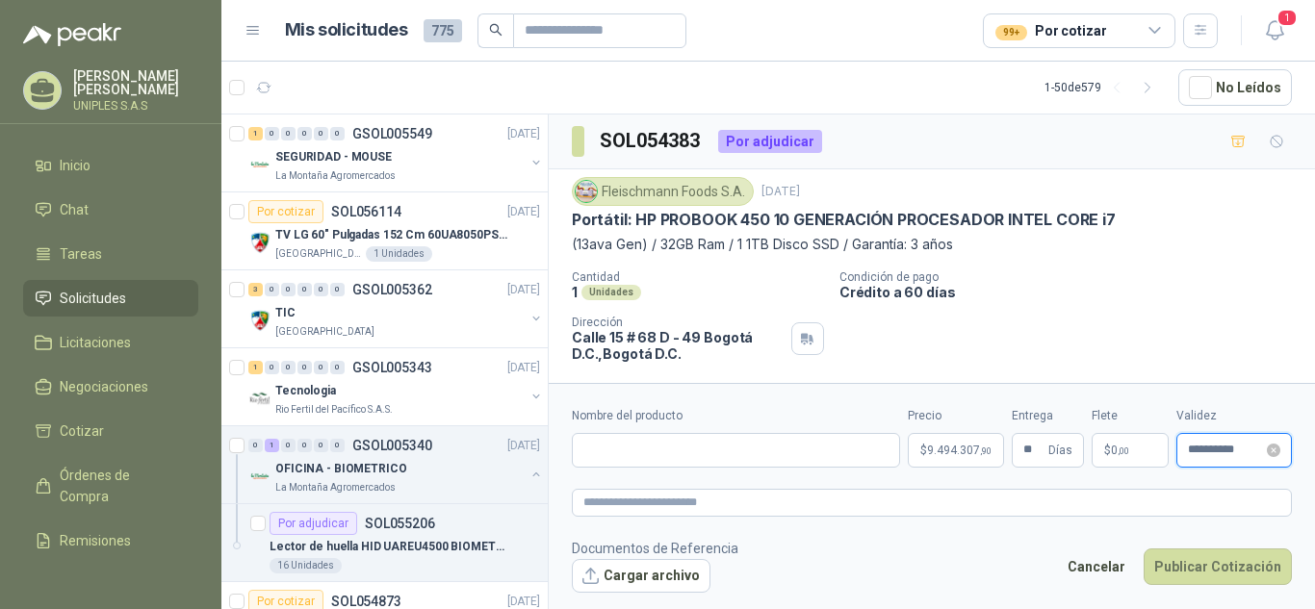
click at [1220, 446] on input "**********" at bounding box center [1225, 450] width 75 height 13
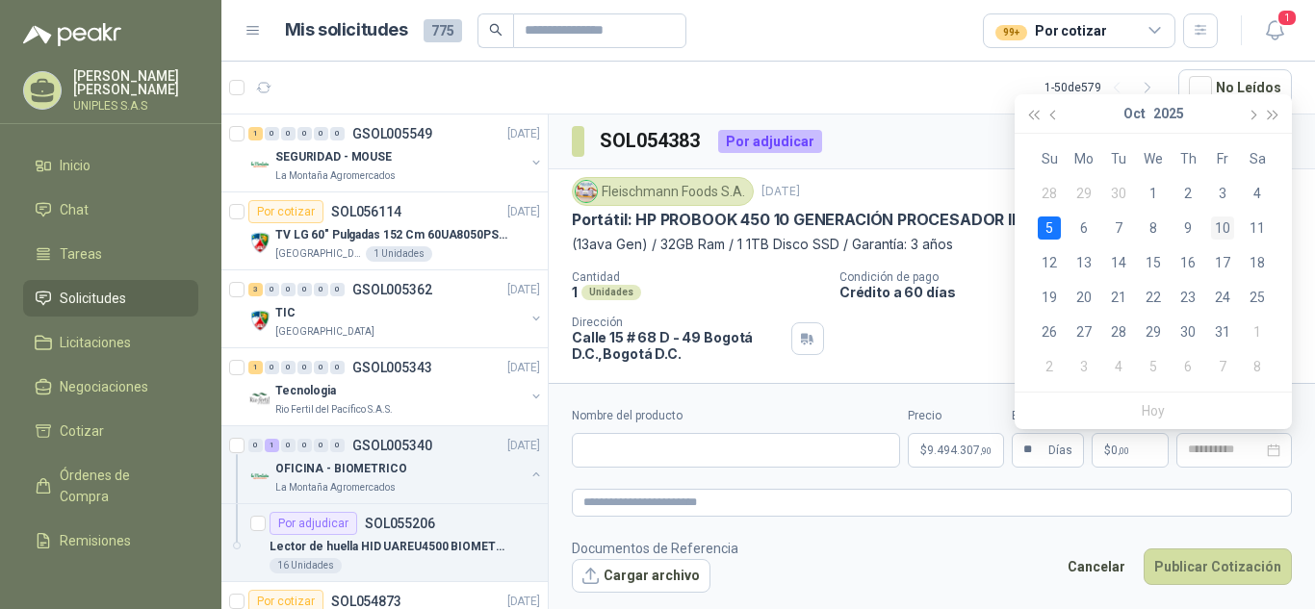
click at [1224, 228] on div "10" at bounding box center [1222, 228] width 23 height 23
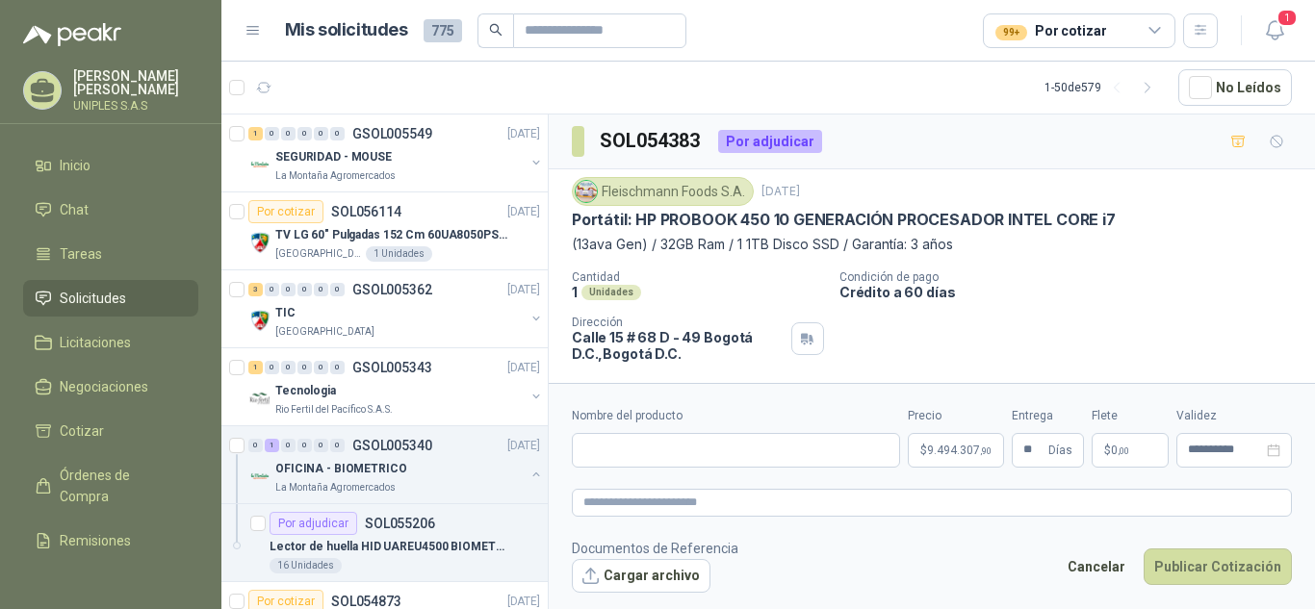
type input "**********"
drag, startPoint x: 768, startPoint y: 217, endPoint x: 660, endPoint y: 217, distance: 107.8
click at [660, 217] on p "Portátil: HP PROBOOK 450 10 GENERACIÓN PROCESADOR INTEL CORE i7" at bounding box center [844, 220] width 544 height 20
copy p "PROBOOK 450"
drag, startPoint x: 678, startPoint y: 444, endPoint x: 688, endPoint y: 456, distance: 16.4
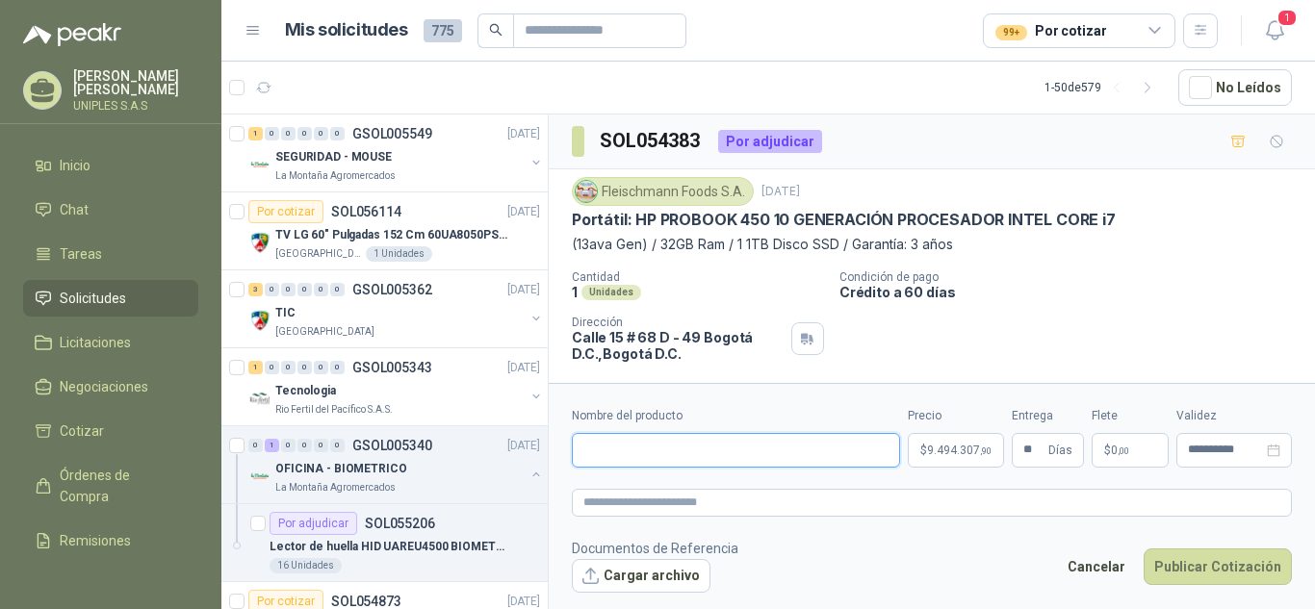
click at [678, 444] on input "Nombre del producto" at bounding box center [736, 450] width 328 height 35
paste input "**********"
paste input "*********"
type input "**********"
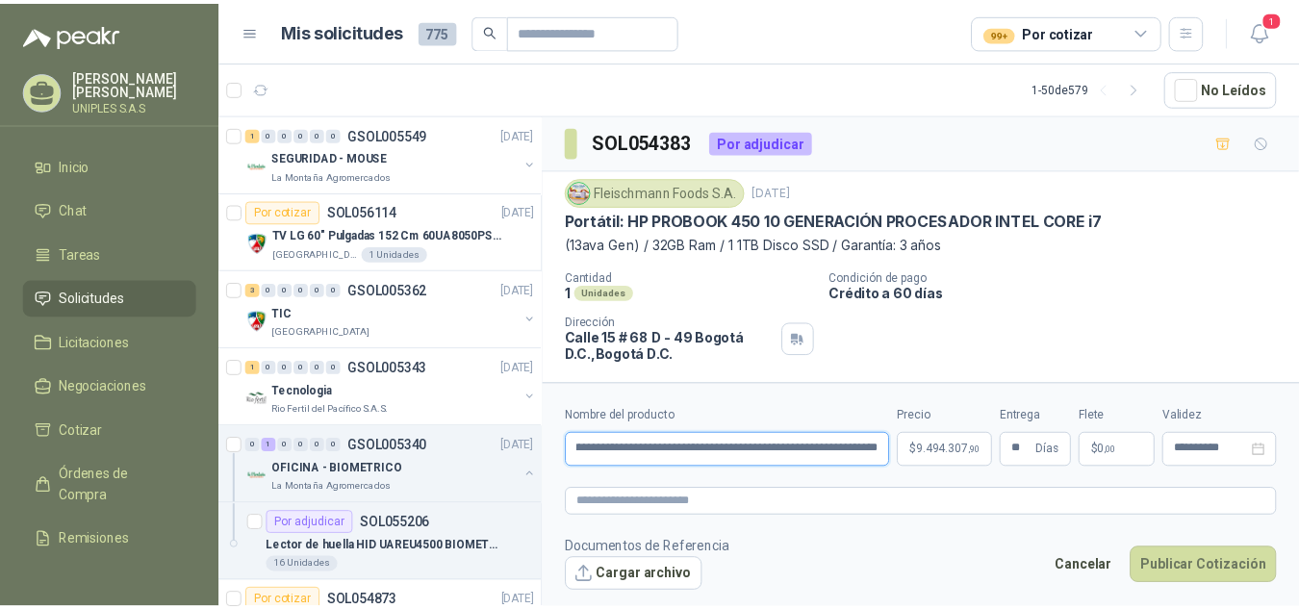
scroll to position [0, 0]
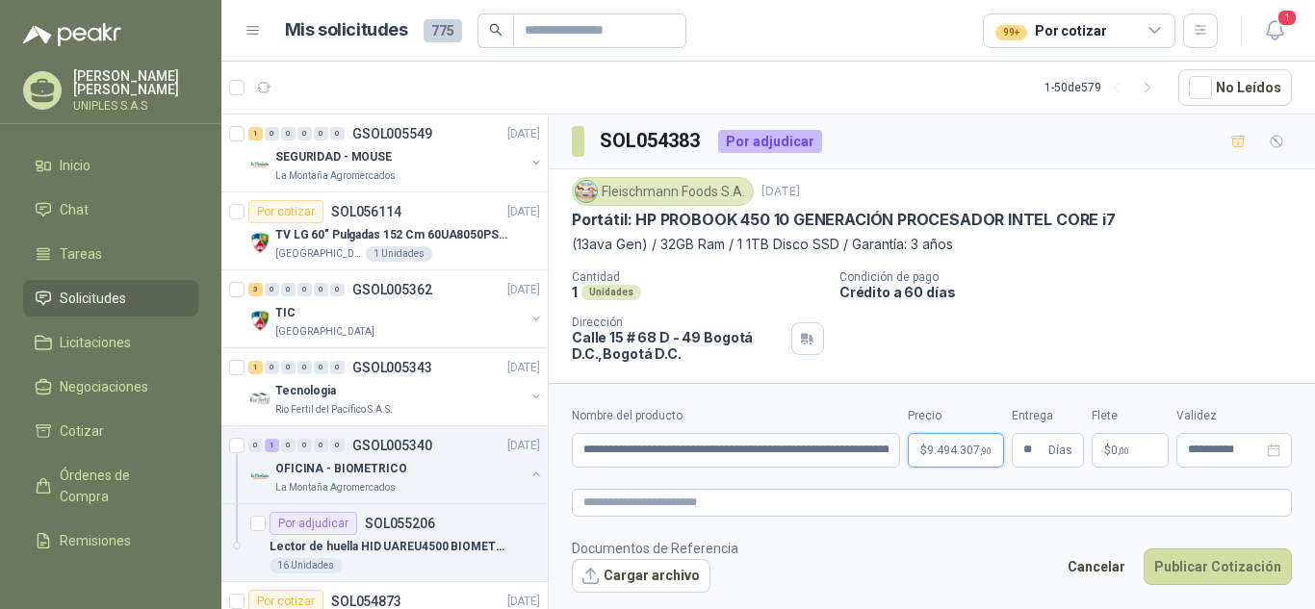
click at [960, 446] on body "[PERSON_NAME] UNIPLES S.A.S Inicio Chat Tareas Solicitudes Licitaciones Negocia…" at bounding box center [657, 304] width 1315 height 609
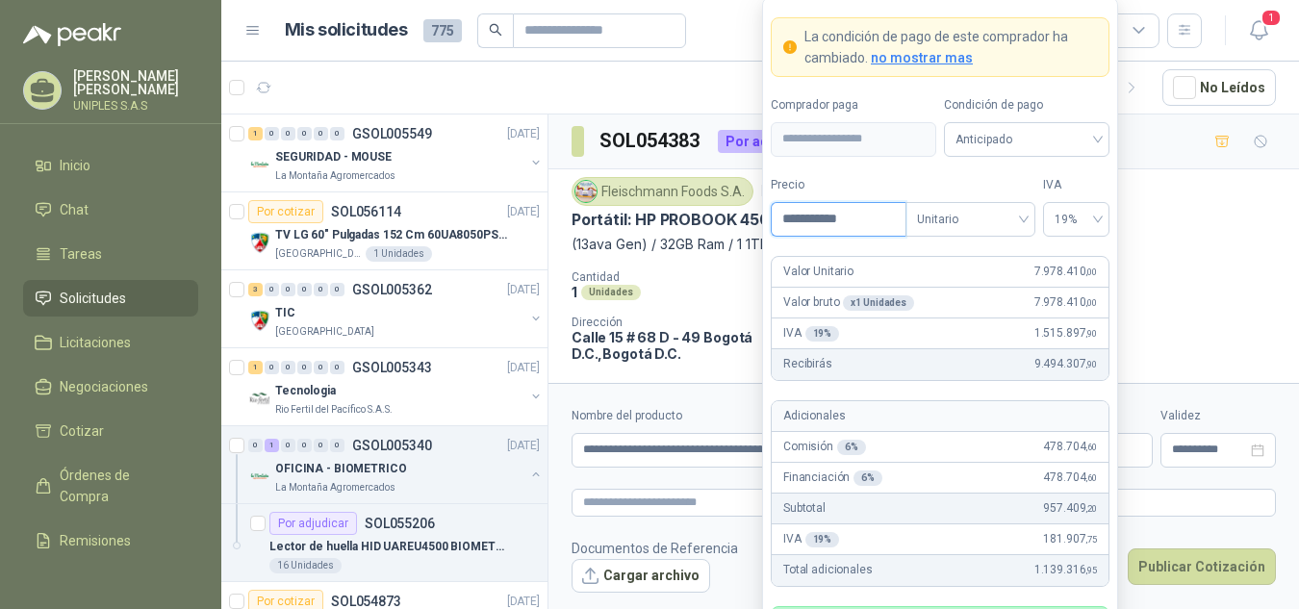
click at [855, 224] on input "**********" at bounding box center [839, 219] width 134 height 33
drag, startPoint x: 857, startPoint y: 221, endPoint x: 689, endPoint y: 227, distance: 168.5
click at [689, 227] on body "[PERSON_NAME] UNIPLES S.A.S Inicio Chat Tareas Solicitudes Licitaciones Negocia…" at bounding box center [649, 304] width 1299 height 609
type input "**********"
click at [997, 141] on span "Anticipado" at bounding box center [1027, 139] width 142 height 29
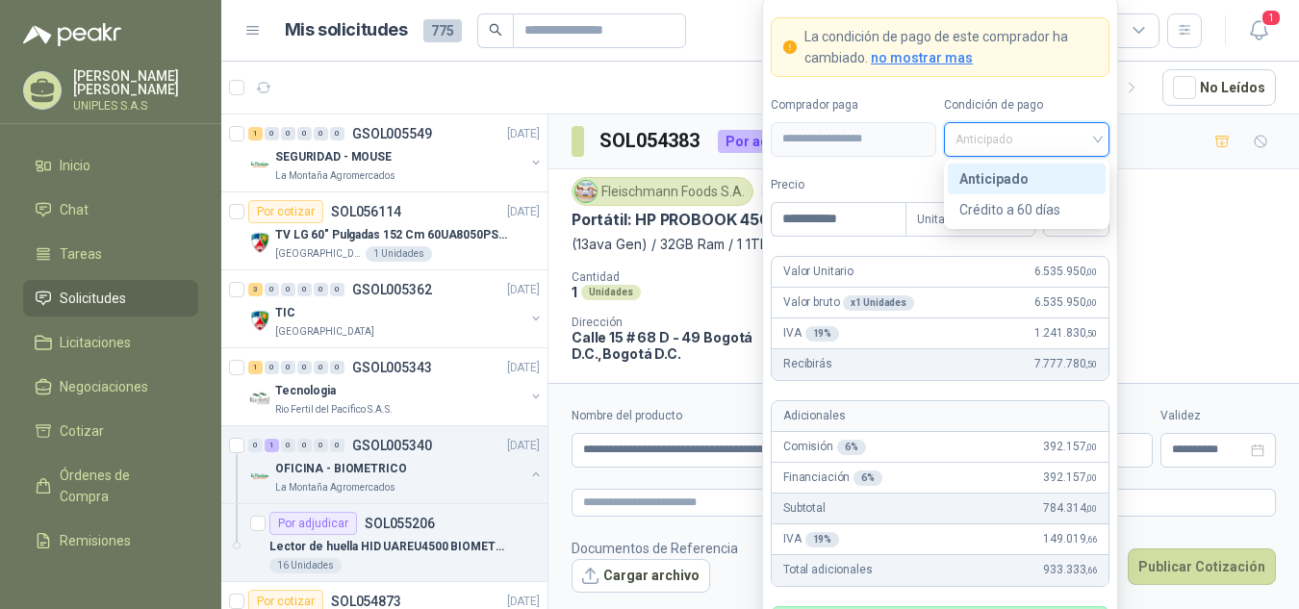
click at [997, 141] on span "Anticipado" at bounding box center [1027, 139] width 142 height 29
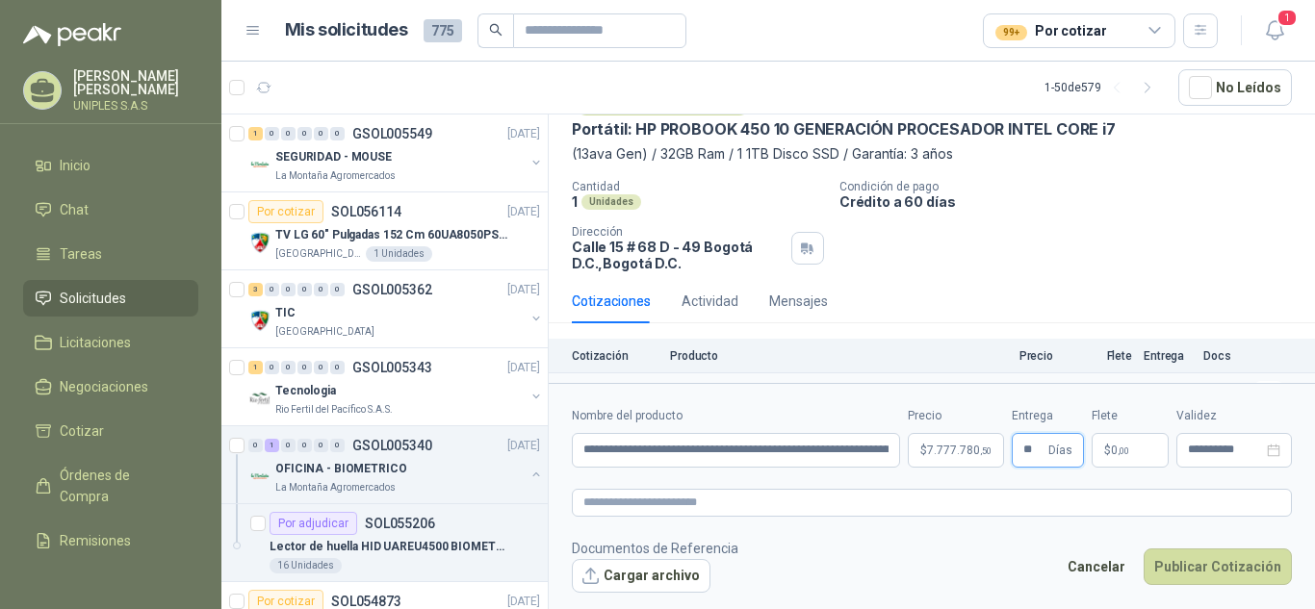
scroll to position [122, 0]
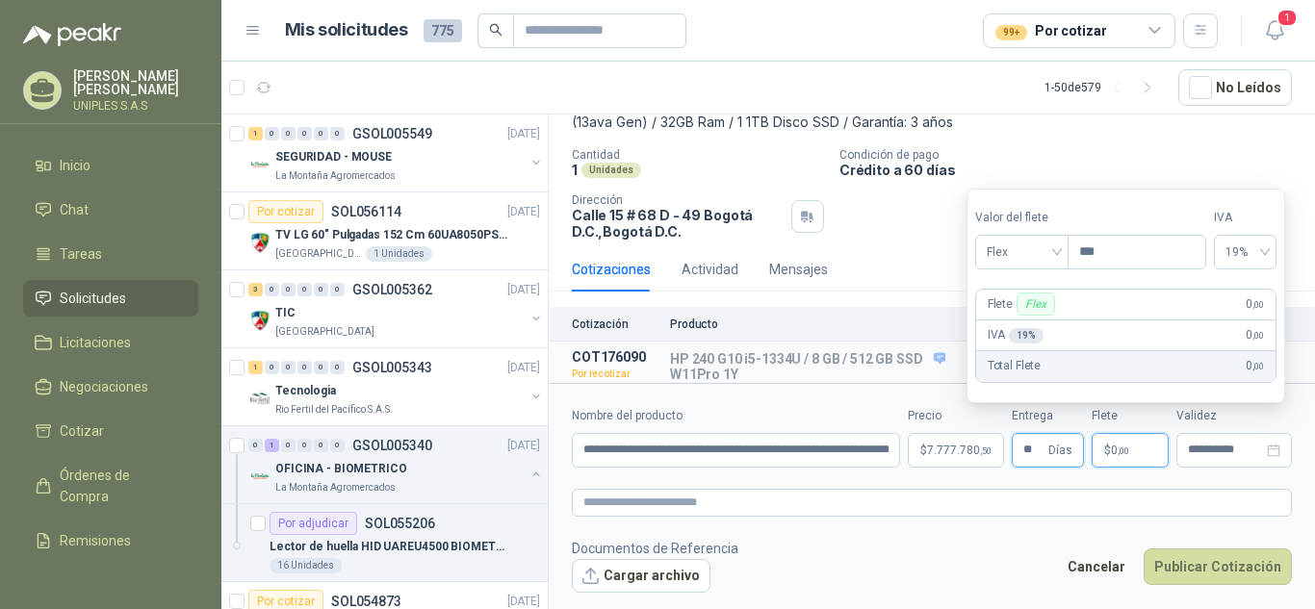
click at [1040, 451] on input "**" at bounding box center [1033, 450] width 21 height 33
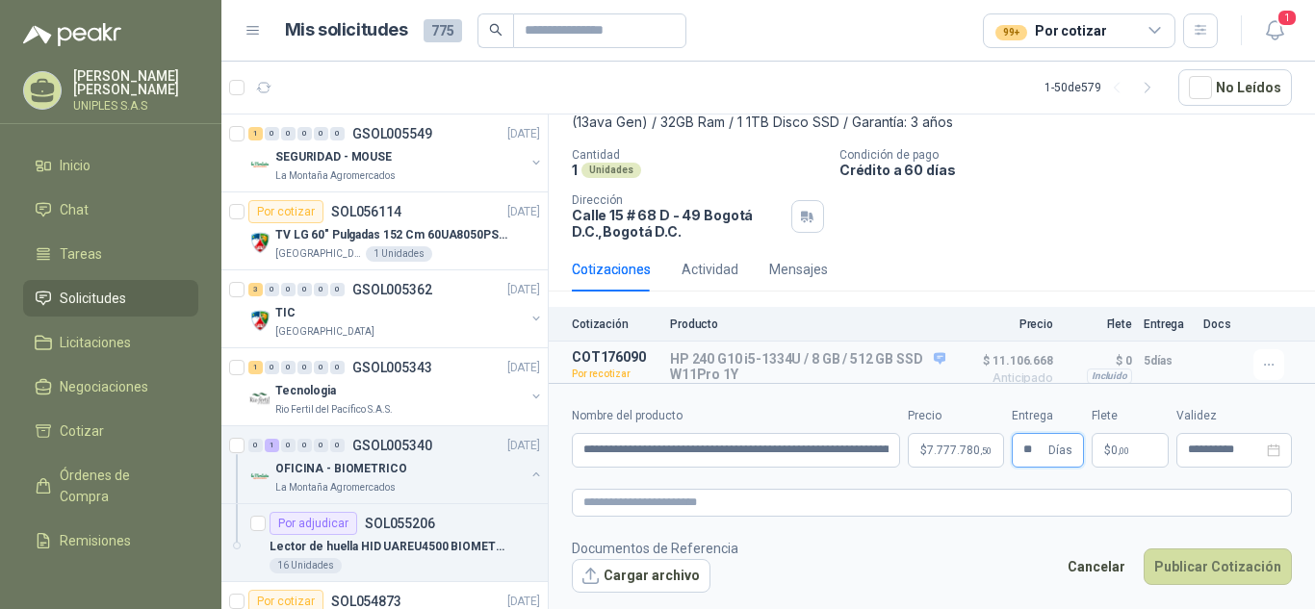
drag, startPoint x: 1040, startPoint y: 451, endPoint x: 991, endPoint y: 449, distance: 49.1
click at [991, 449] on div "**********" at bounding box center [932, 437] width 720 height 61
type input "*"
click at [1190, 452] on input "**********" at bounding box center [1225, 450] width 75 height 13
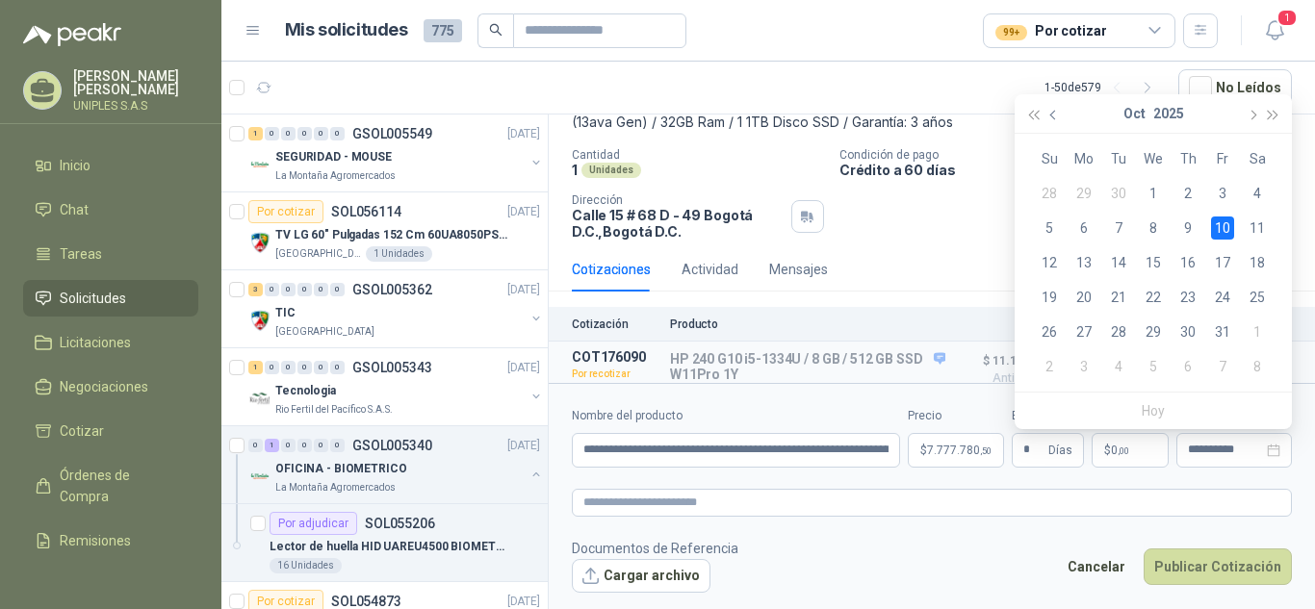
click at [1052, 115] on span "button" at bounding box center [1055, 115] width 10 height 10
click at [1117, 333] on div "30" at bounding box center [1118, 331] width 23 height 23
type input "**********"
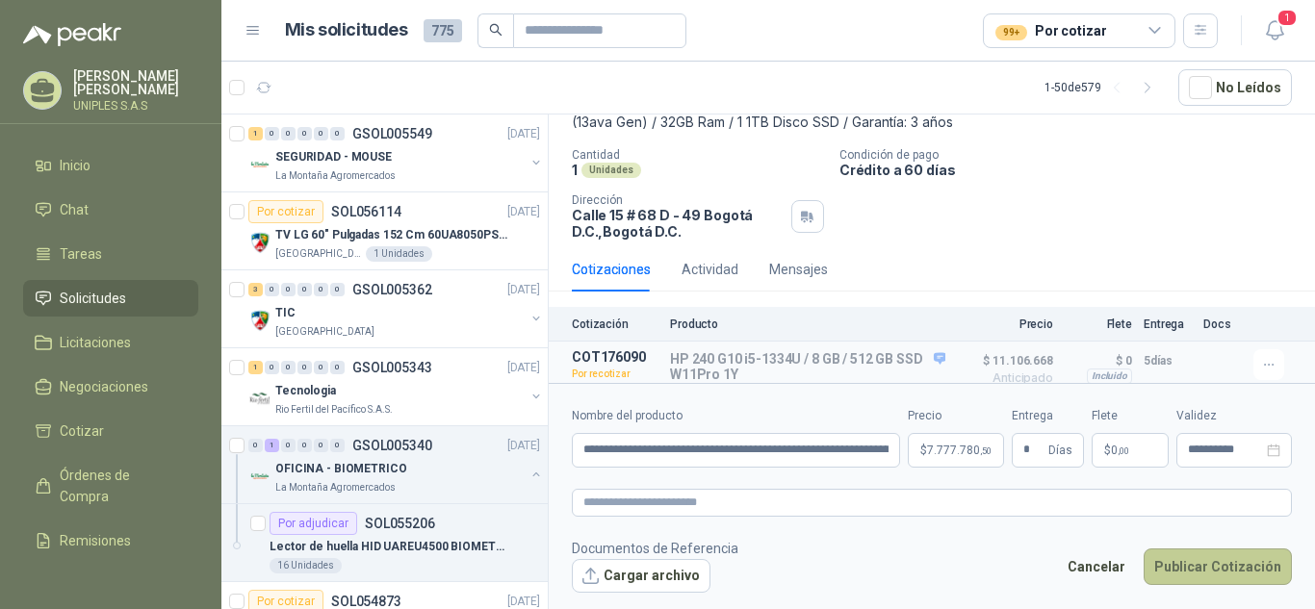
click at [1227, 570] on button "Publicar Cotización" at bounding box center [1217, 567] width 148 height 37
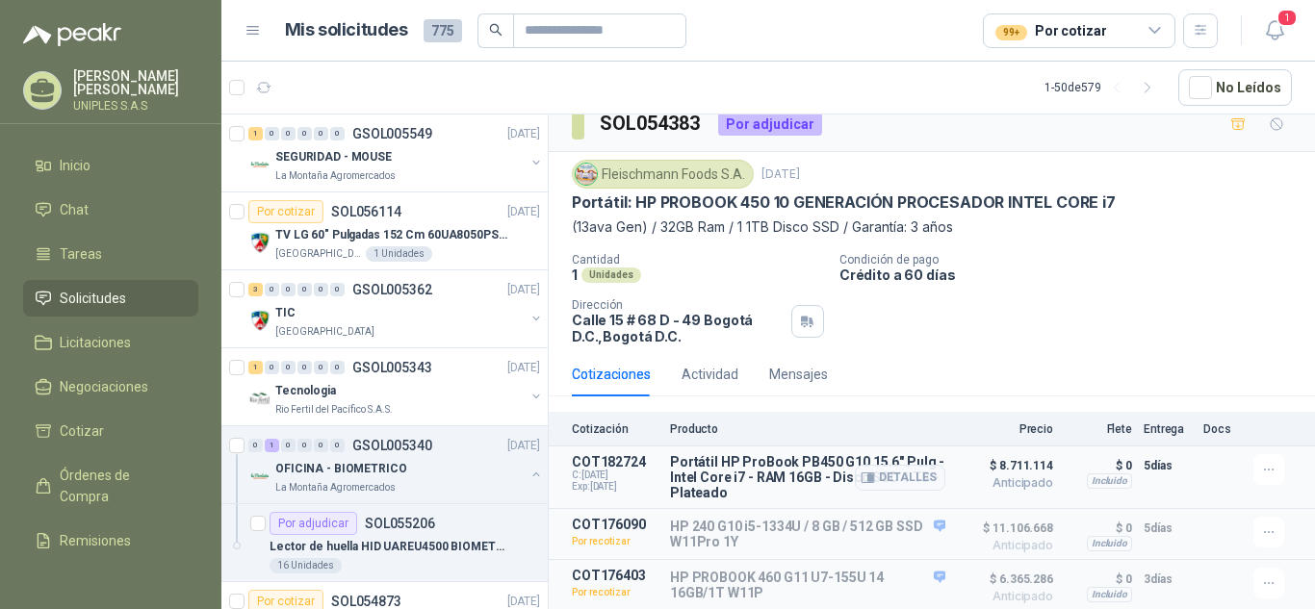
scroll to position [0, 0]
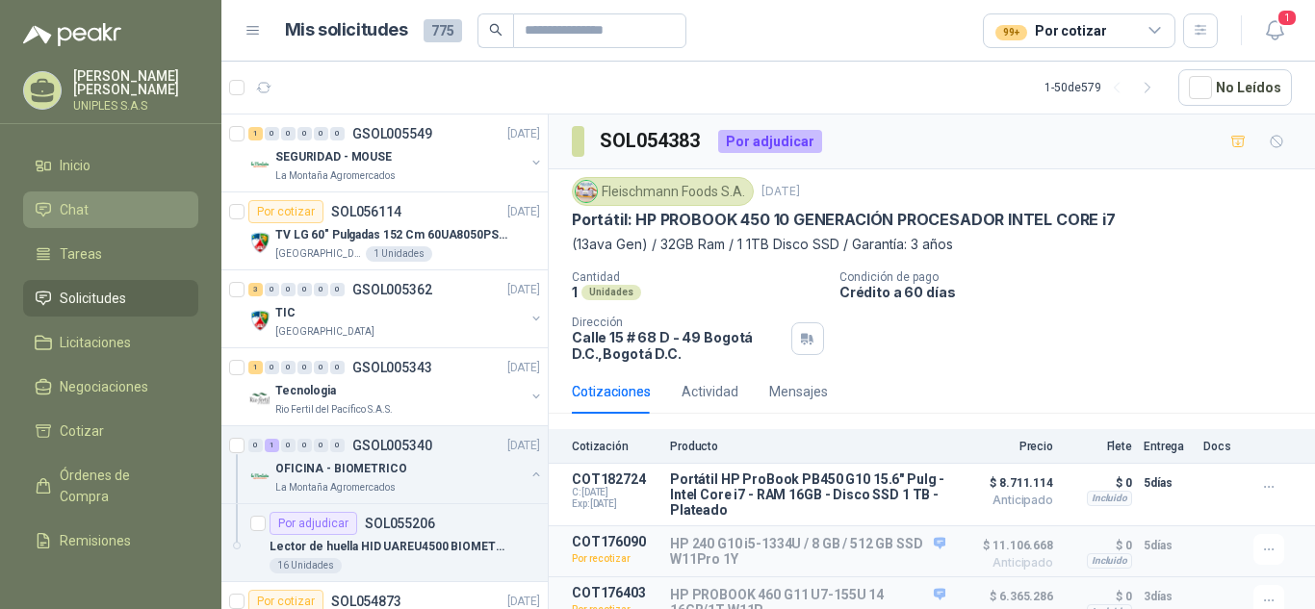
click at [58, 209] on li "Chat" at bounding box center [111, 209] width 152 height 21
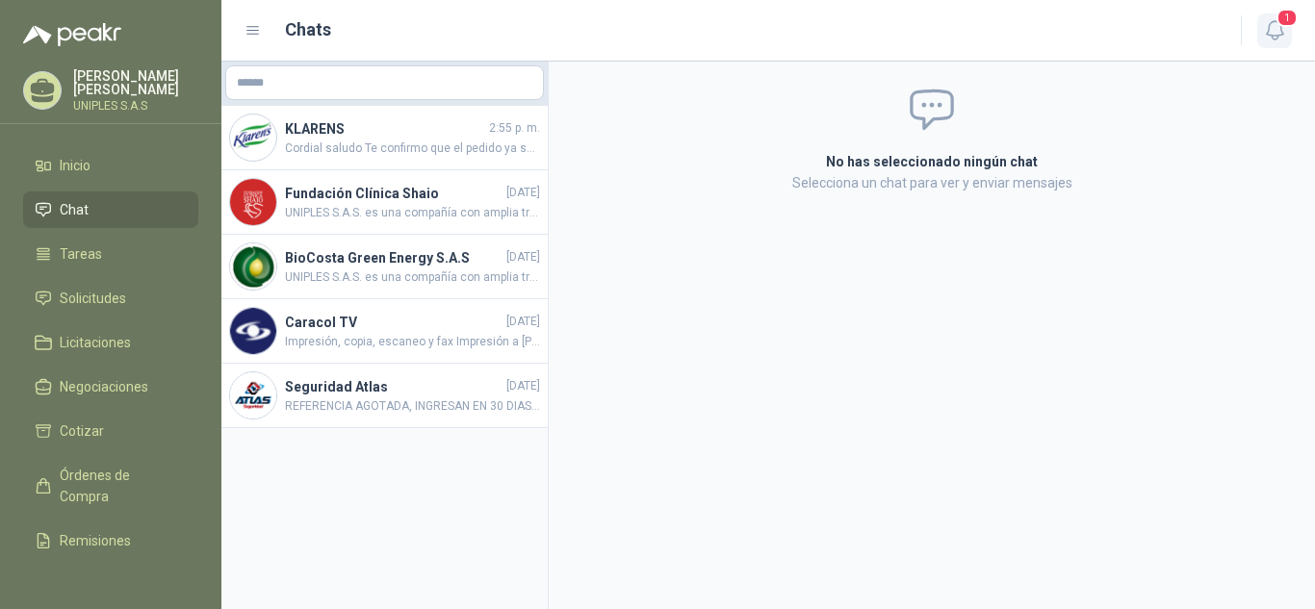
click at [1276, 29] on icon "button" at bounding box center [1275, 30] width 24 height 24
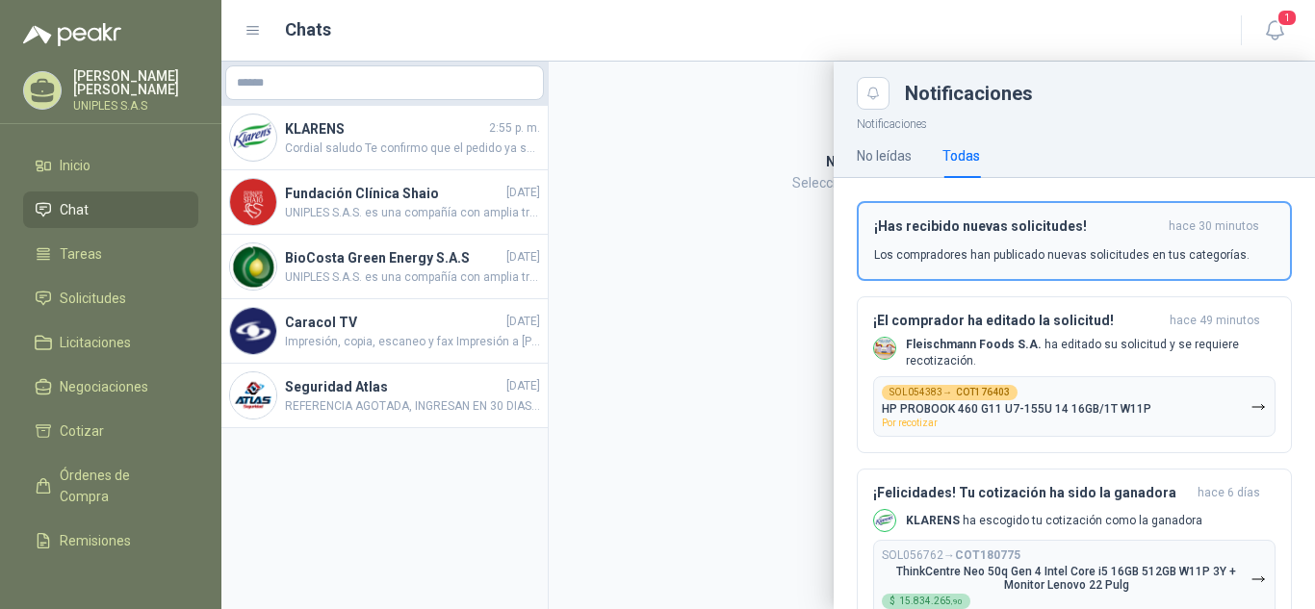
click at [955, 238] on div "¡Has recibido nuevas solicitudes! hace 30 minutos Los compradores han publicado…" at bounding box center [1074, 240] width 400 height 45
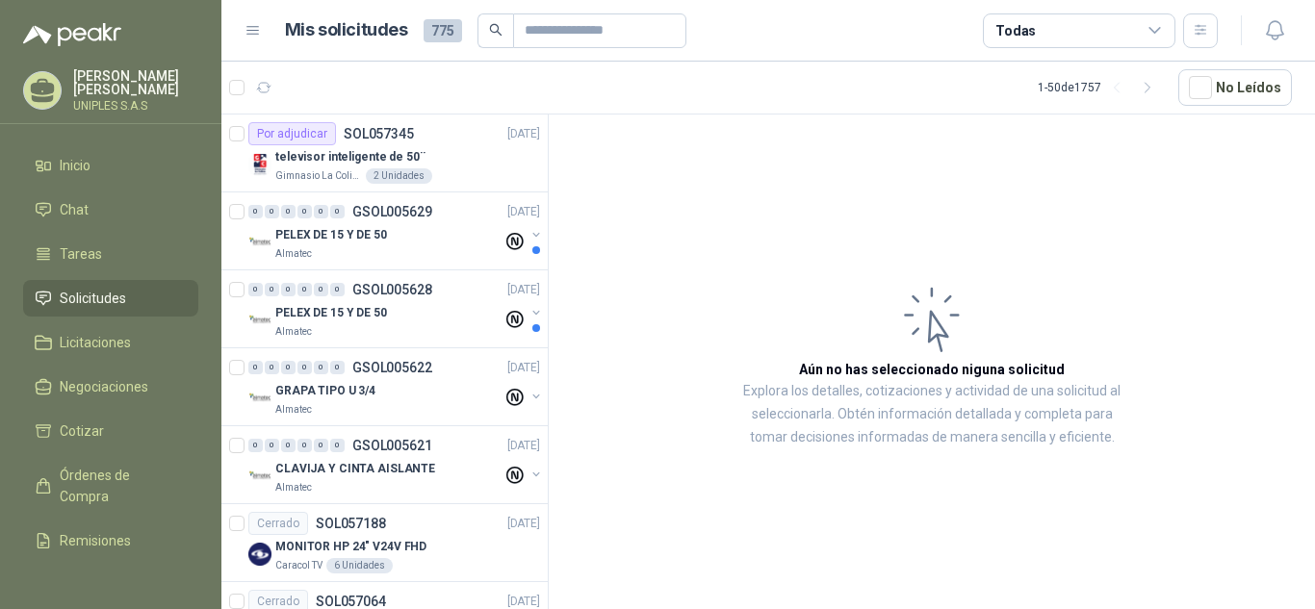
click at [1061, 35] on div "Todas" at bounding box center [1079, 30] width 192 height 35
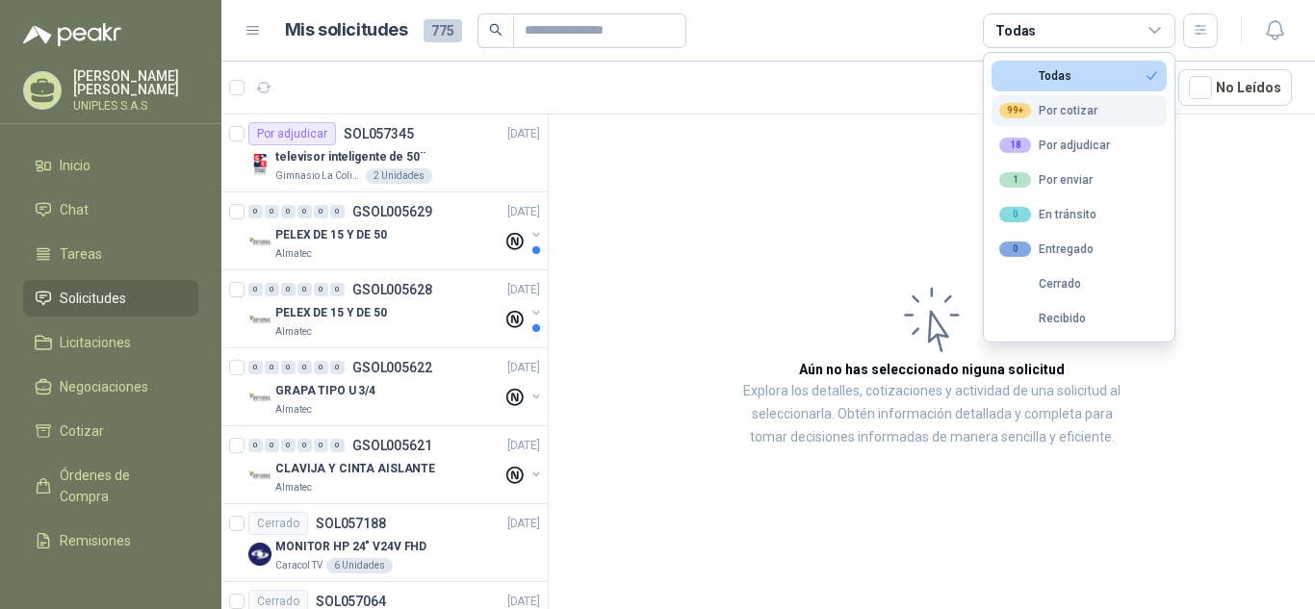
click at [1056, 108] on div "99+ Por cotizar" at bounding box center [1048, 110] width 98 height 15
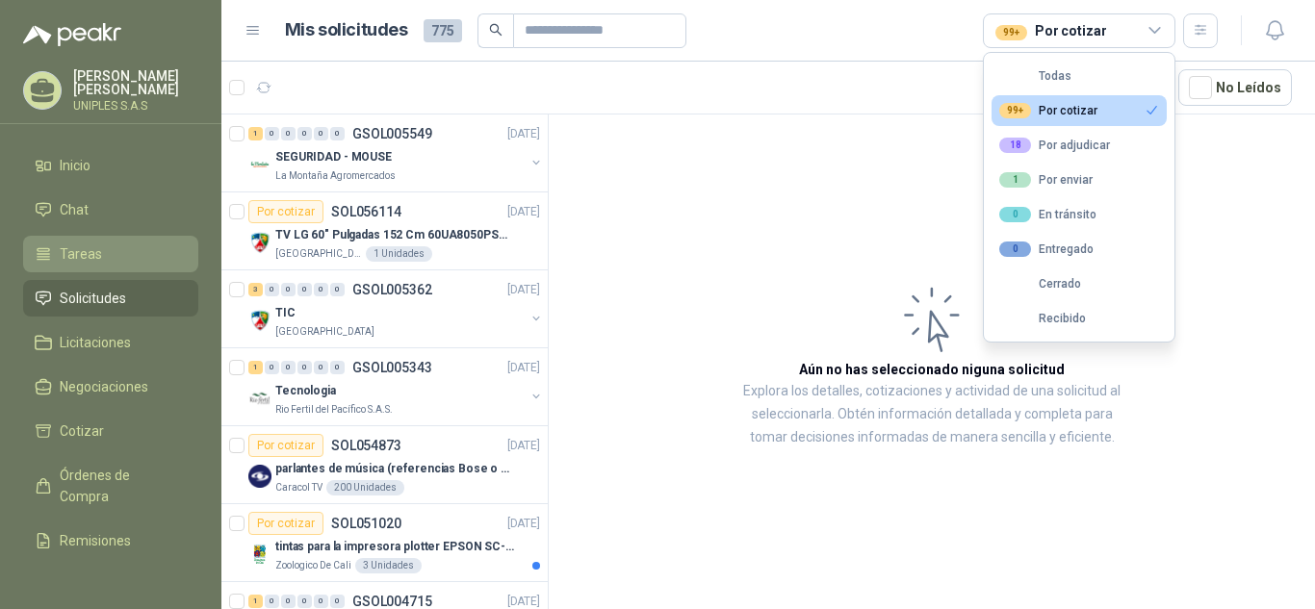
click at [100, 248] on li "Tareas" at bounding box center [111, 253] width 152 height 21
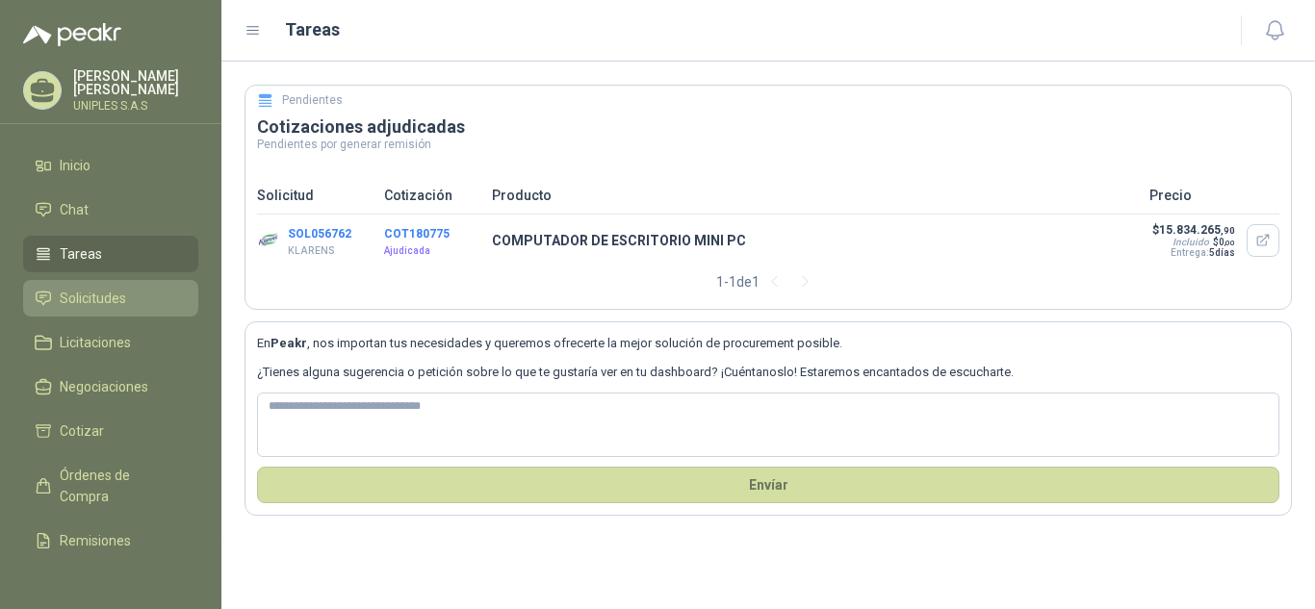
click at [89, 294] on span "Solicitudes" at bounding box center [93, 298] width 66 height 21
